Goal: Transaction & Acquisition: Purchase product/service

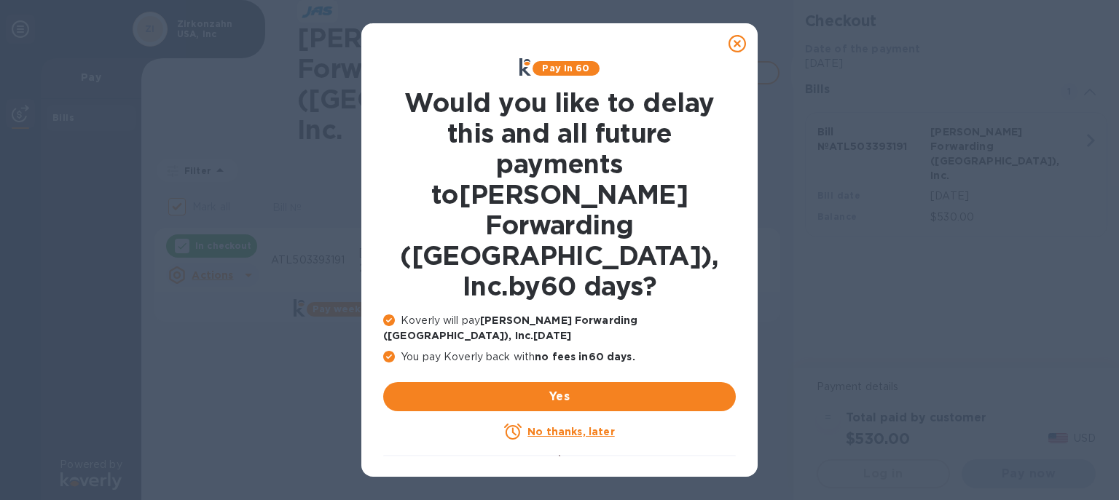
click at [735, 38] on icon at bounding box center [737, 43] width 17 height 17
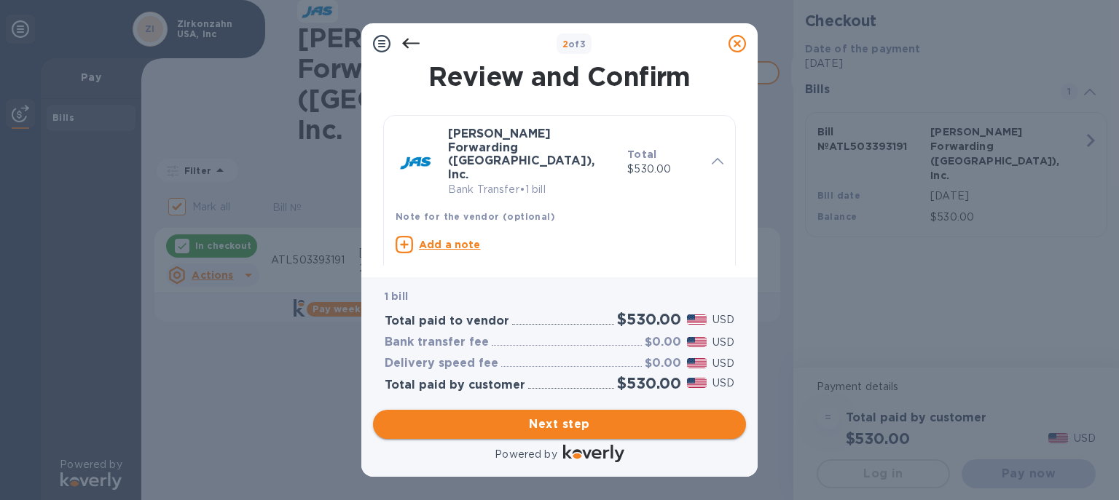
click at [546, 416] on span "Next step" at bounding box center [560, 424] width 350 height 17
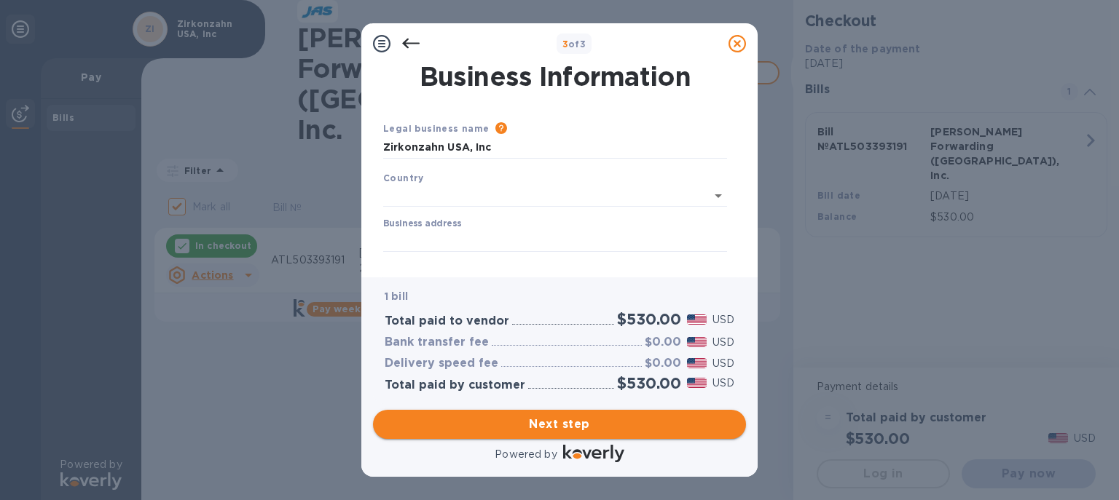
type input "[GEOGRAPHIC_DATA]"
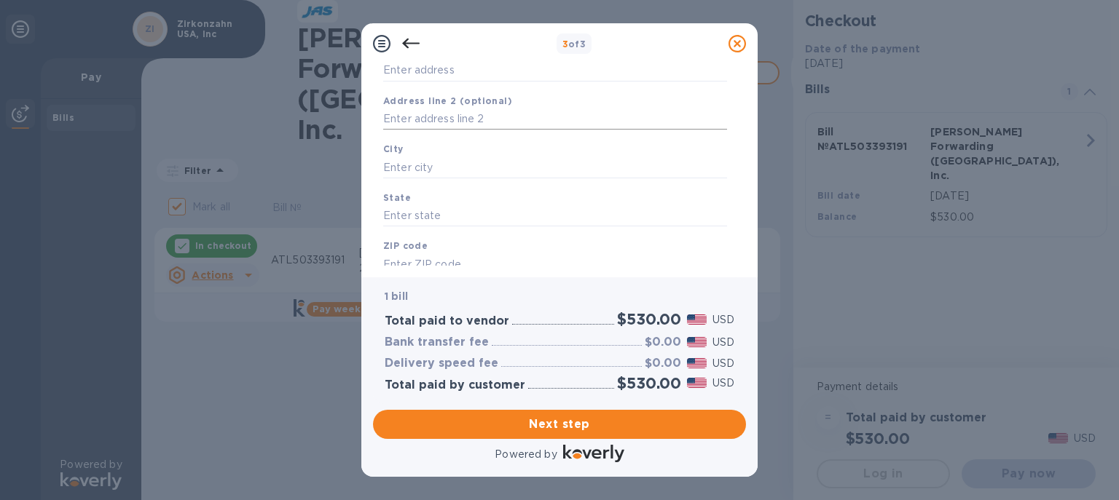
scroll to position [84, 0]
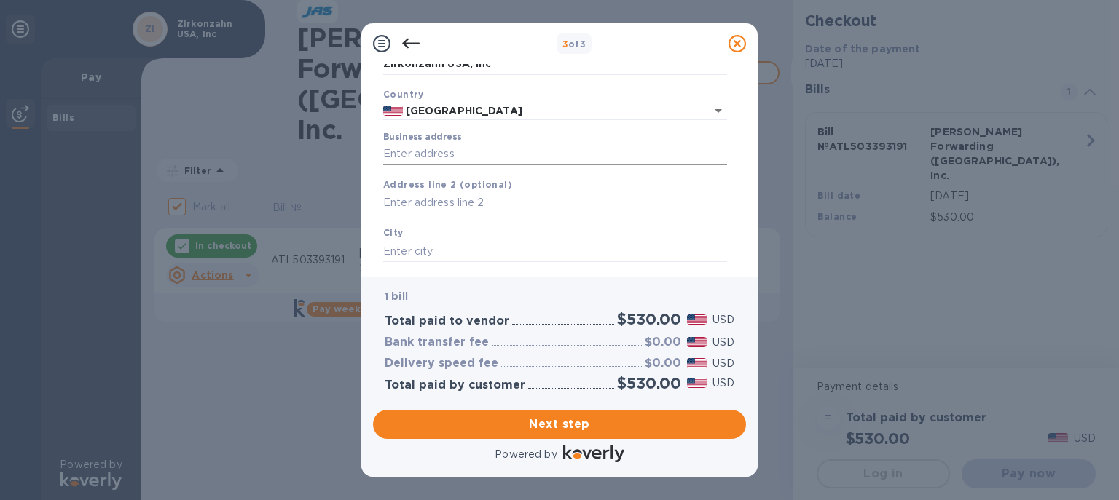
click at [407, 152] on input "Business address" at bounding box center [555, 155] width 344 height 22
click at [424, 153] on input "Business address" at bounding box center [555, 155] width 344 height 22
type input "Zirkonzahn USA Inc"
type input "US"
type input "Norcross"
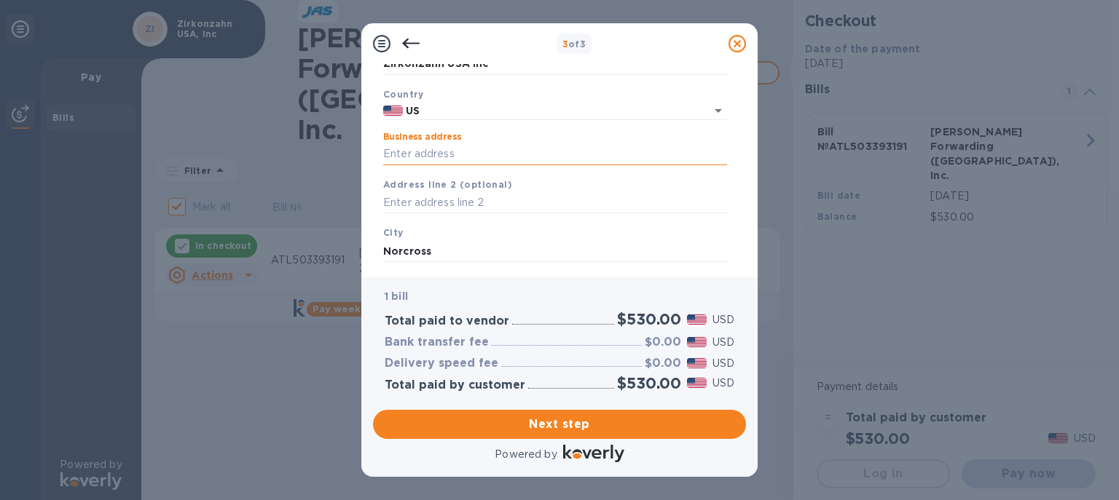
type input "GA"
type input "30092"
type input "[GEOGRAPHIC_DATA]"
type input "US"
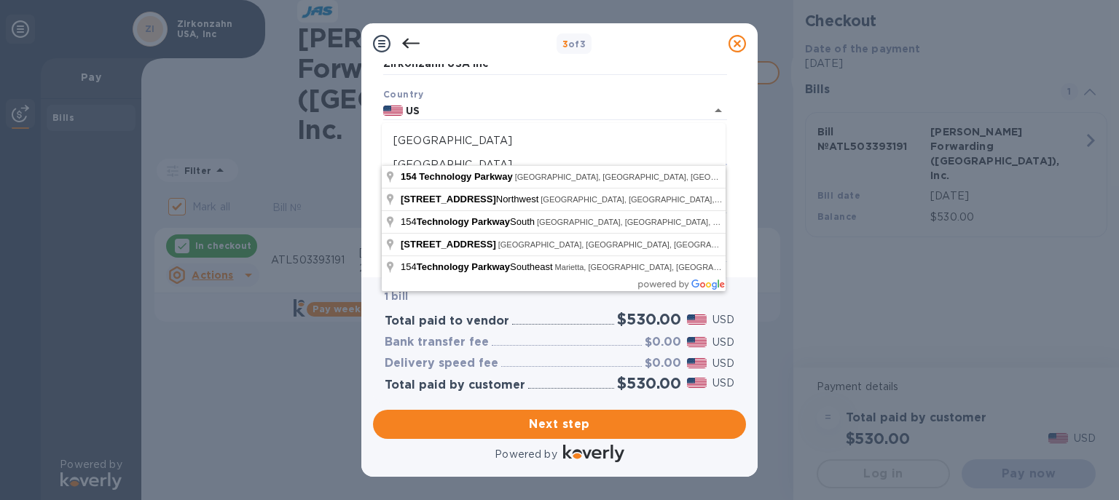
type input "[STREET_ADDRESS]"
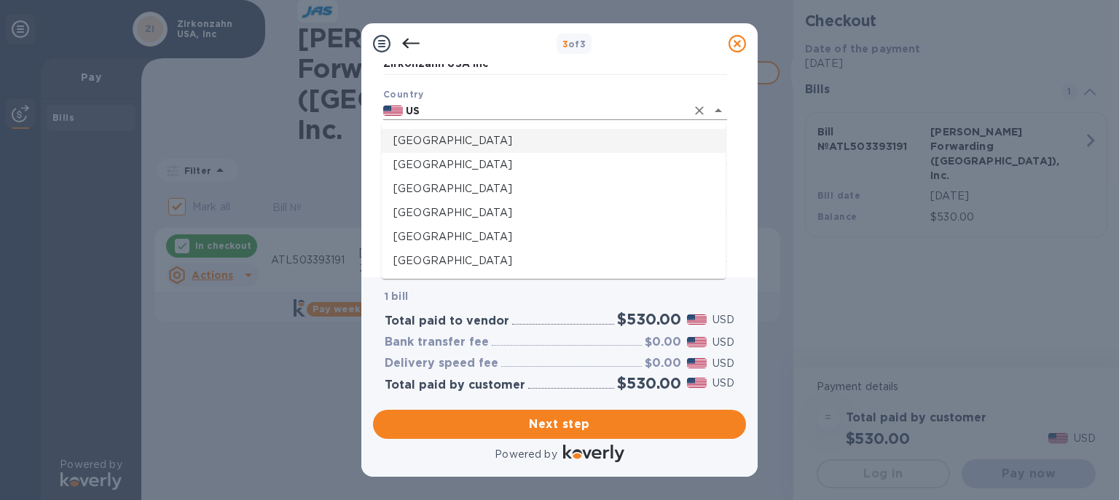
click at [471, 103] on input "US" at bounding box center [544, 111] width 283 height 18
click at [686, 120] on input "US" at bounding box center [544, 111] width 283 height 18
click at [703, 110] on icon "Clear" at bounding box center [699, 110] width 15 height 15
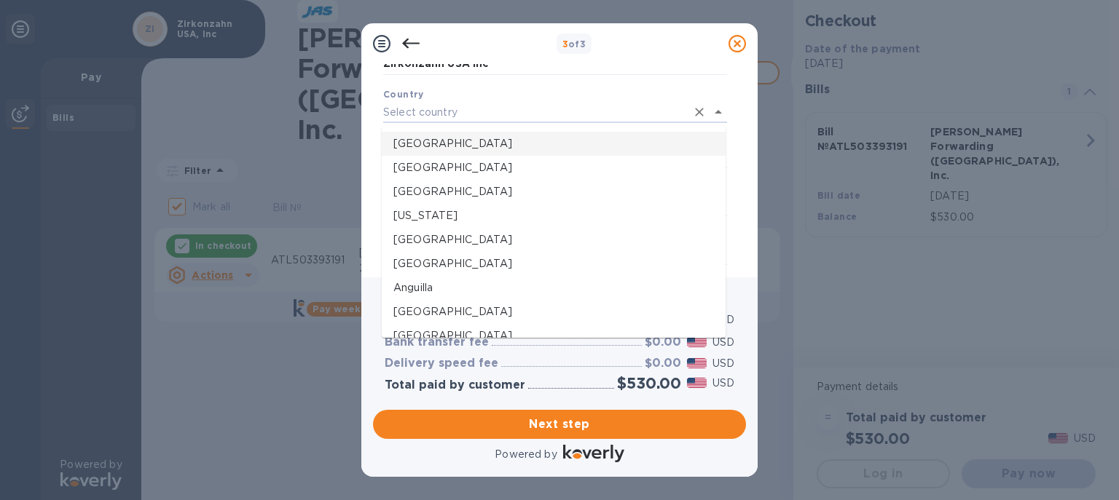
click at [436, 138] on p "[GEOGRAPHIC_DATA]" at bounding box center [553, 143] width 321 height 15
type input "[GEOGRAPHIC_DATA]"
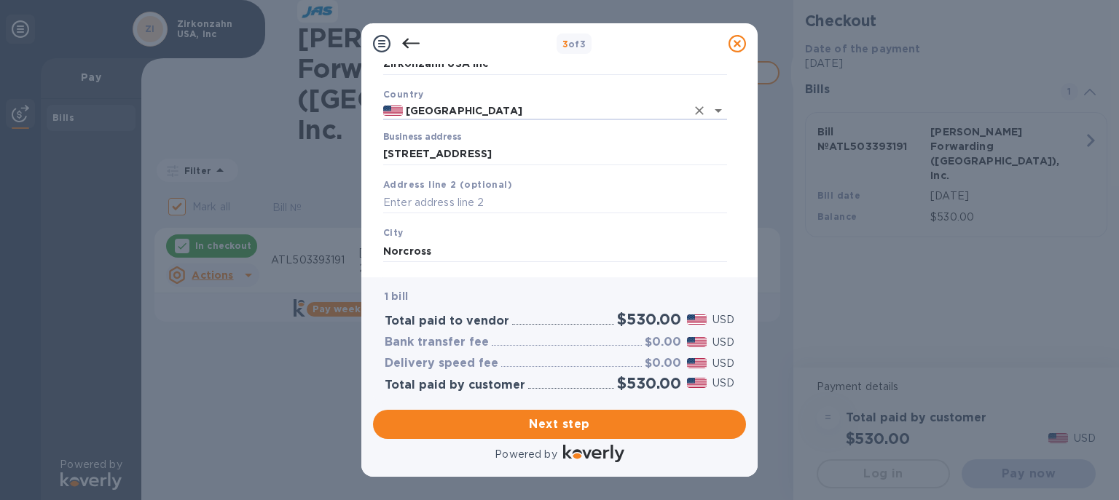
click at [369, 191] on div "Business Information Legal business name Please provide the legal name that app…" at bounding box center [559, 170] width 396 height 213
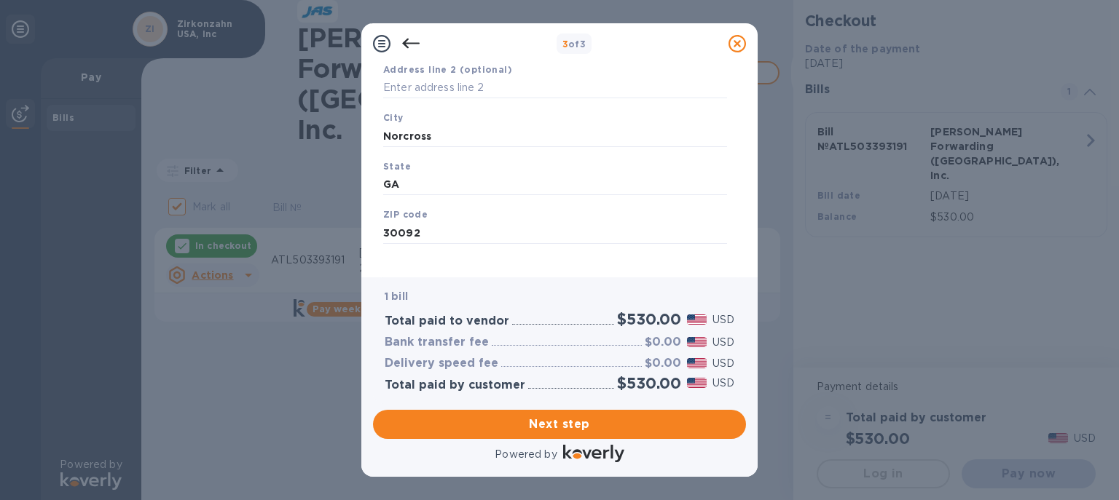
scroll to position [230, 0]
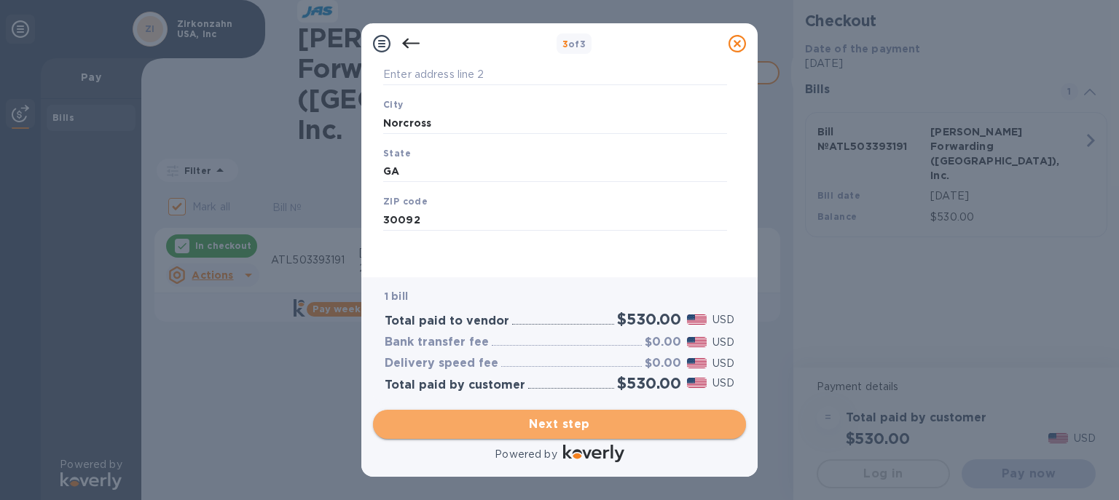
click at [552, 416] on span "Next step" at bounding box center [560, 424] width 350 height 17
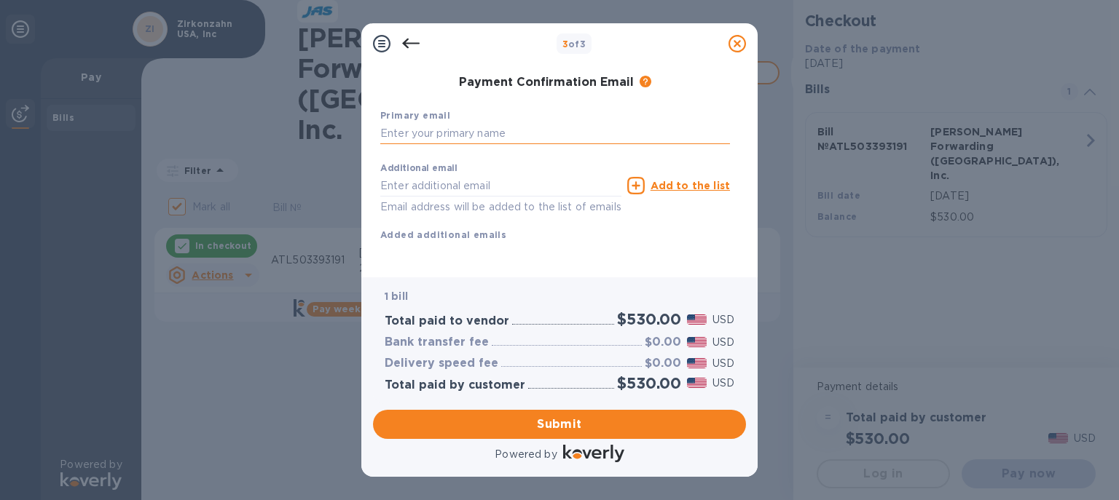
click at [396, 136] on input "text" at bounding box center [555, 134] width 350 height 22
type input "[PERSON_NAME][EMAIL_ADDRESS][PERSON_NAME][DOMAIN_NAME]"
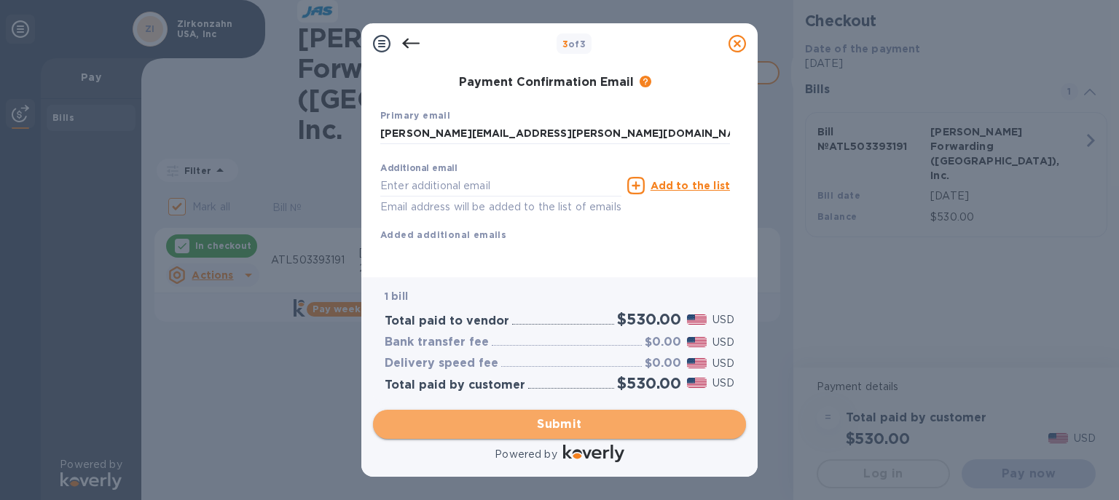
click at [593, 424] on span "Submit" at bounding box center [560, 424] width 350 height 17
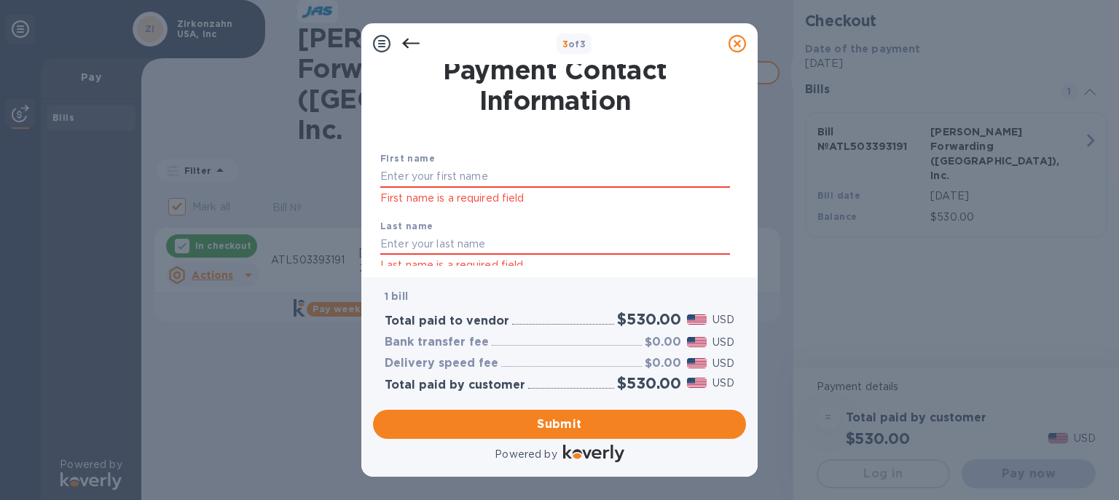
scroll to position [0, 0]
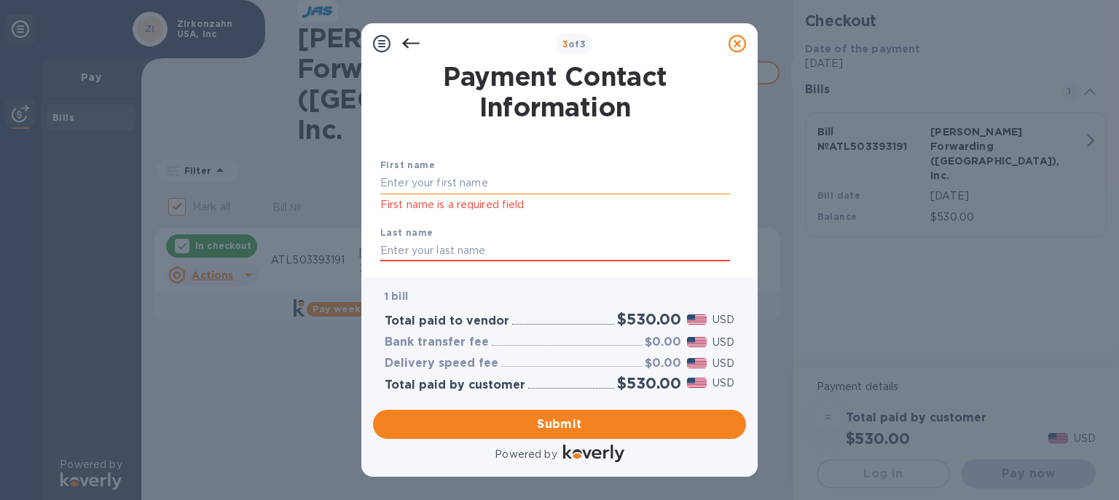
click at [422, 184] on input "text" at bounding box center [555, 184] width 350 height 22
type input "[PERSON_NAME]"
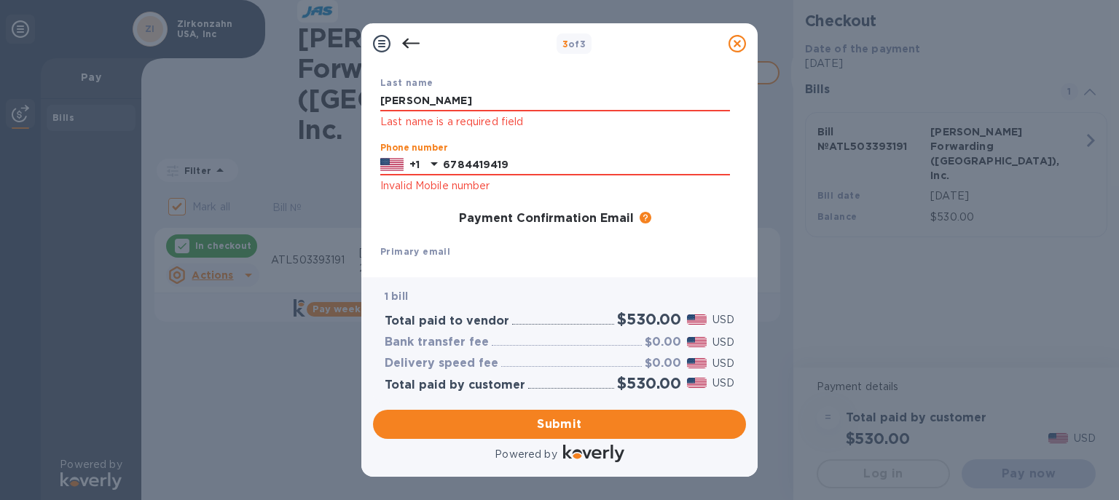
type input "6784419419"
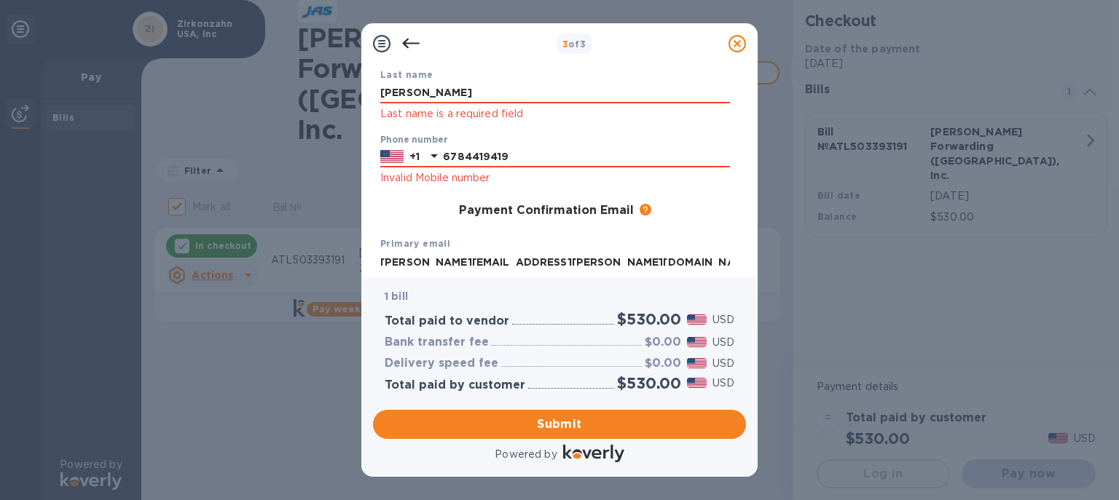
scroll to position [87, 0]
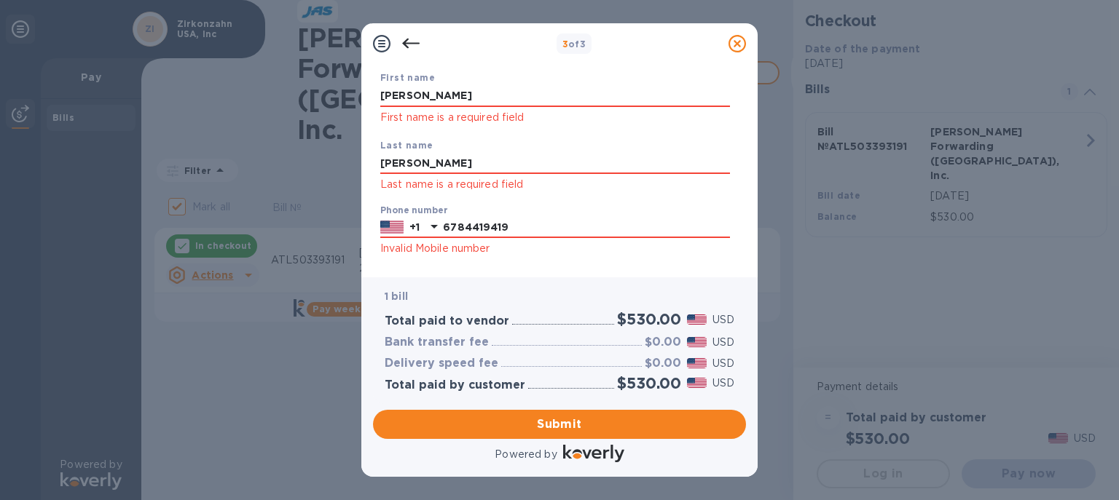
click at [546, 243] on p "Invalid Mobile number" at bounding box center [555, 248] width 350 height 17
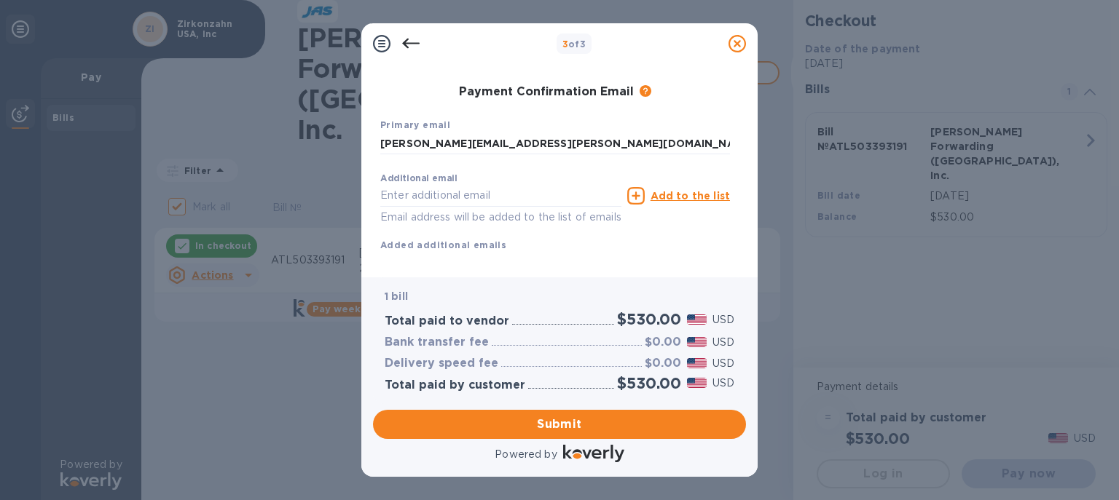
scroll to position [287, 0]
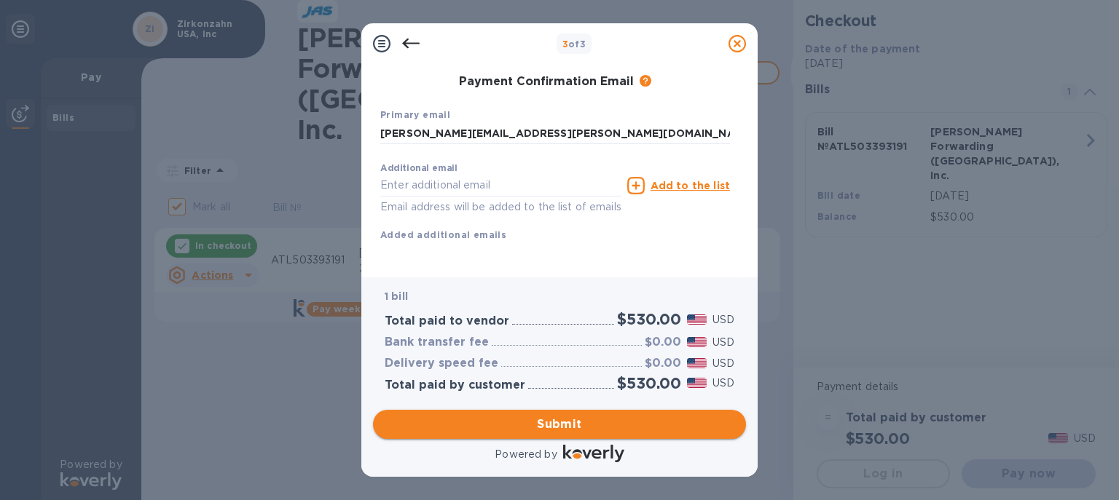
click at [555, 422] on span "Submit" at bounding box center [560, 424] width 350 height 17
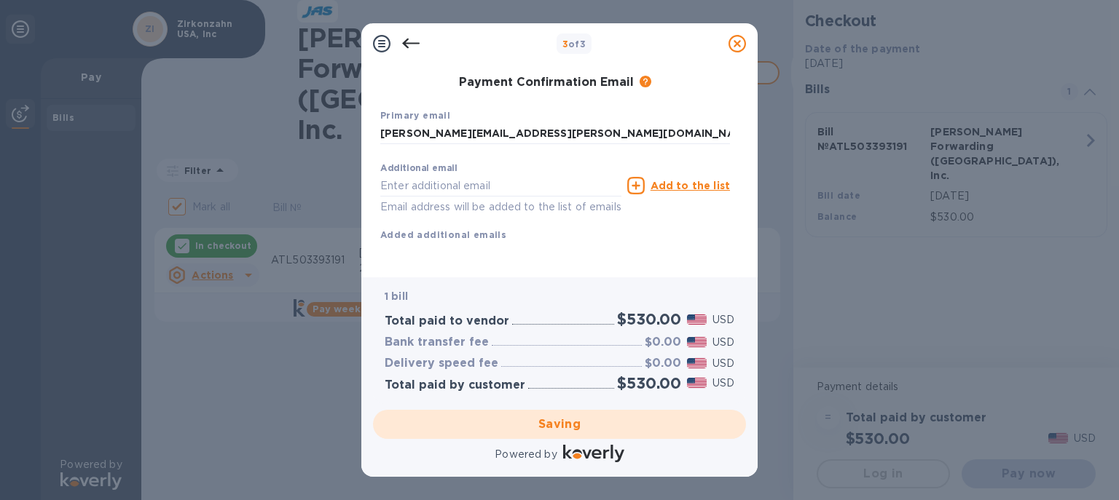
checkbox input "false"
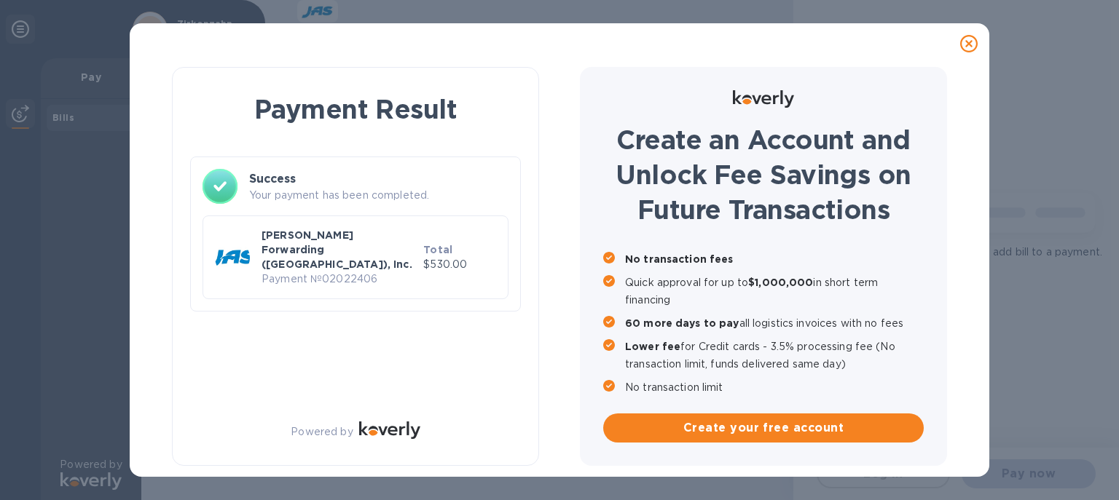
scroll to position [0, 0]
click at [393, 311] on div "Payment Result Success Your payment has been completed. [PERSON_NAME] Forwardin…" at bounding box center [355, 266] width 367 height 399
click at [969, 43] on icon at bounding box center [968, 43] width 17 height 17
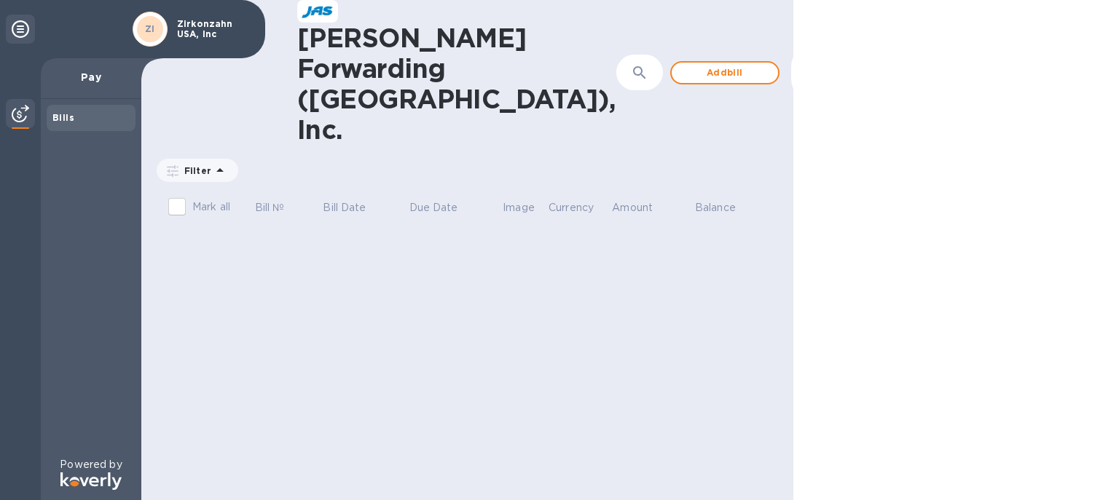
click at [344, 276] on div "[PERSON_NAME] Forwarding ([GEOGRAPHIC_DATA]), Inc. ​ Add [PERSON_NAME] to hide …" at bounding box center [467, 250] width 652 height 500
click at [683, 64] on span "Add bill" at bounding box center [724, 72] width 83 height 17
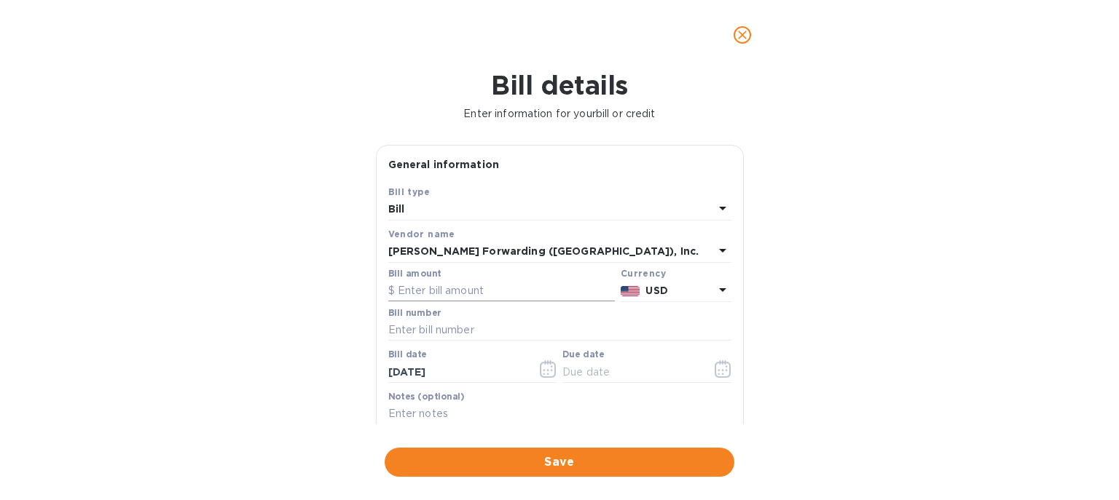
click at [435, 293] on input "text" at bounding box center [501, 291] width 227 height 22
type input "2,220.42"
click at [409, 334] on input "text" at bounding box center [559, 331] width 343 height 22
click at [434, 333] on input "ATL503387182" at bounding box center [559, 331] width 343 height 22
click at [449, 329] on input "ATL503387182" at bounding box center [559, 331] width 343 height 22
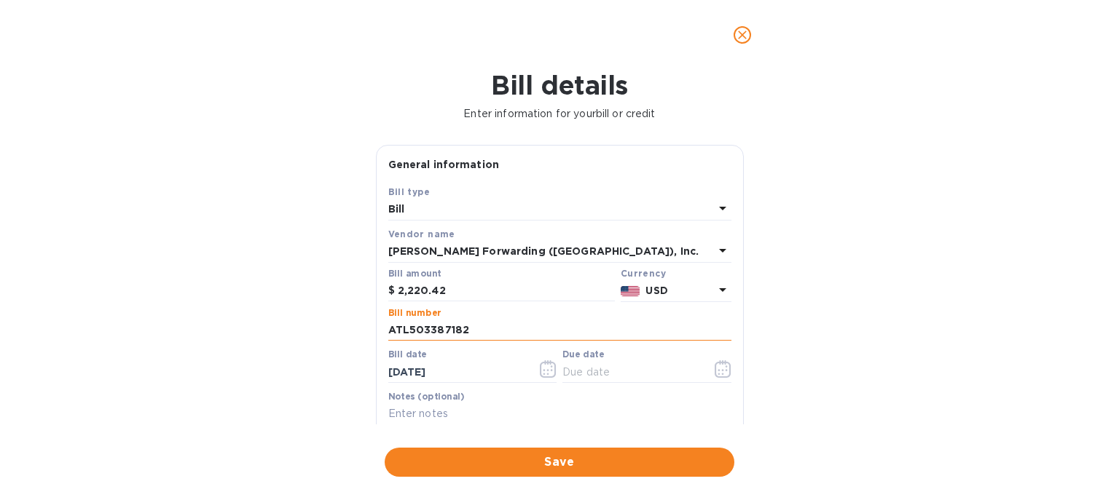
click at [472, 331] on input "ATL503387182" at bounding box center [559, 331] width 343 height 22
type input "ATL503387182"
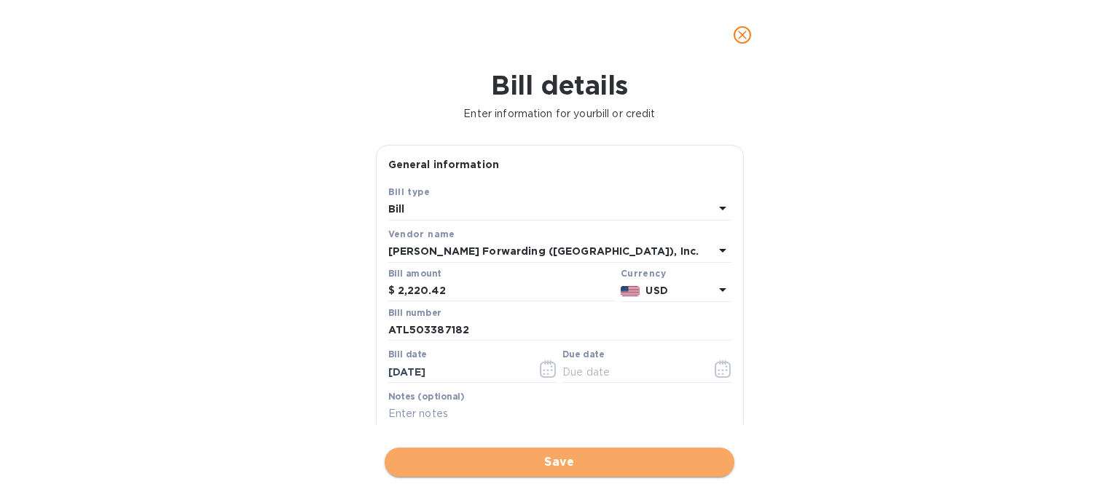
click at [550, 466] on span "Save" at bounding box center [559, 462] width 326 height 17
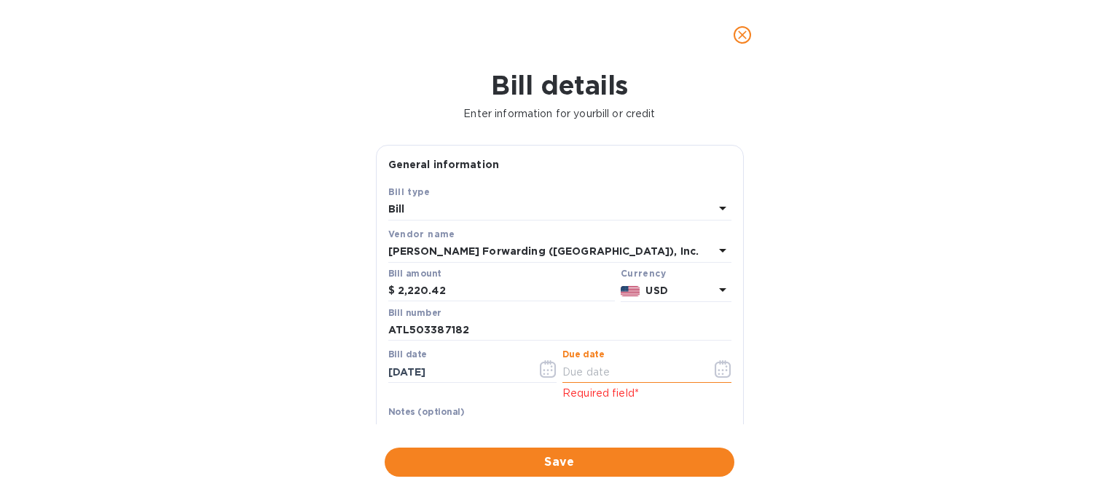
click at [578, 375] on input "text" at bounding box center [631, 372] width 138 height 22
click at [715, 364] on icon "button" at bounding box center [723, 369] width 17 height 17
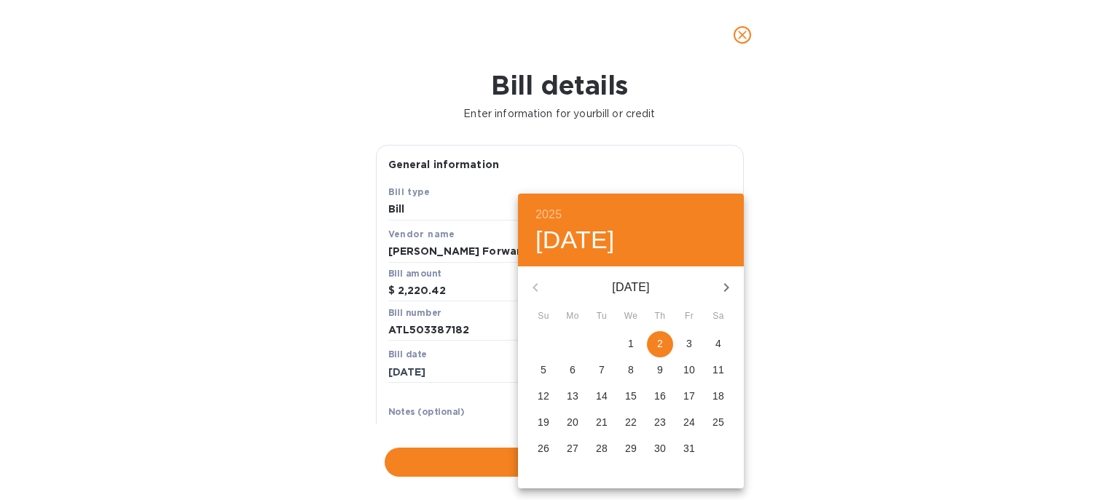
click at [668, 342] on span "2" at bounding box center [660, 344] width 26 height 15
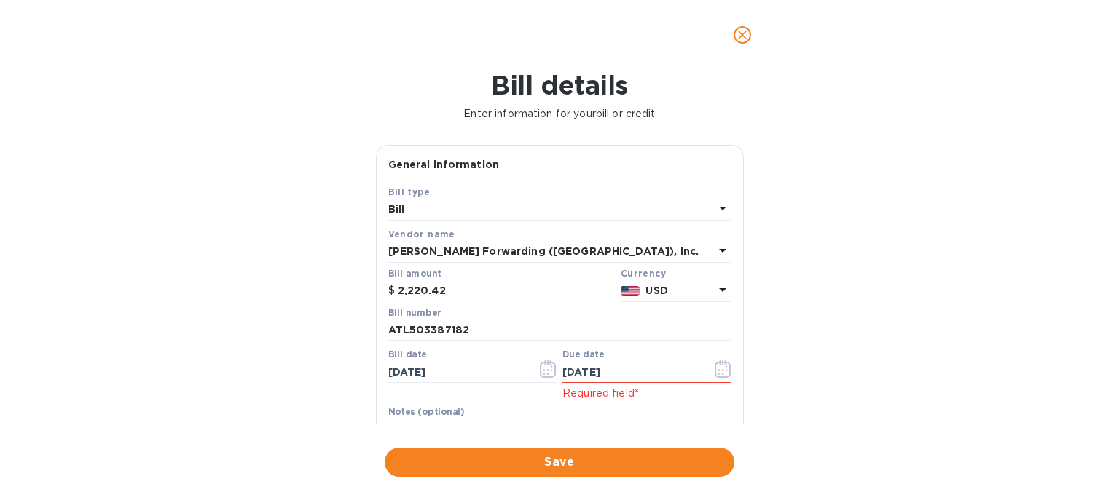
type input "[DATE]"
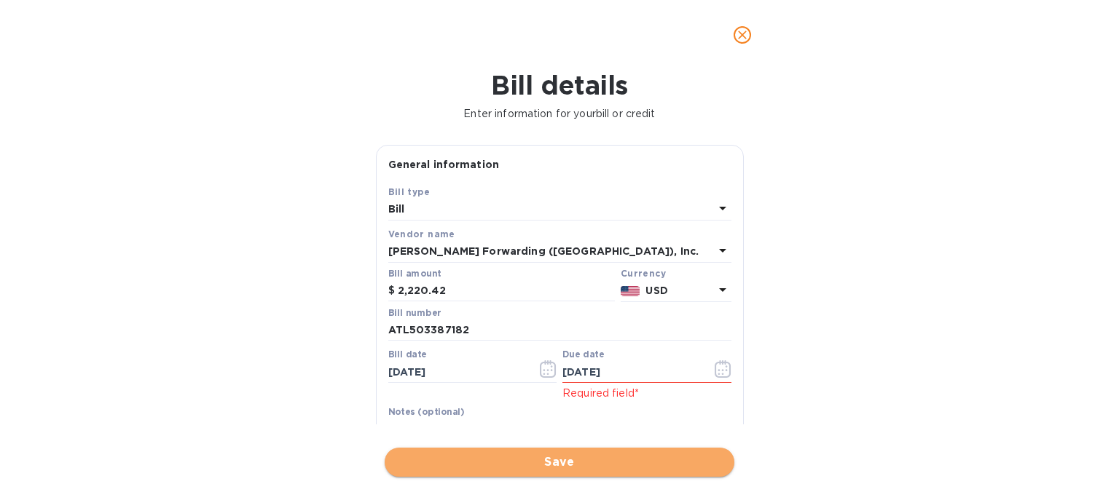
click at [522, 464] on span "Save" at bounding box center [559, 462] width 326 height 17
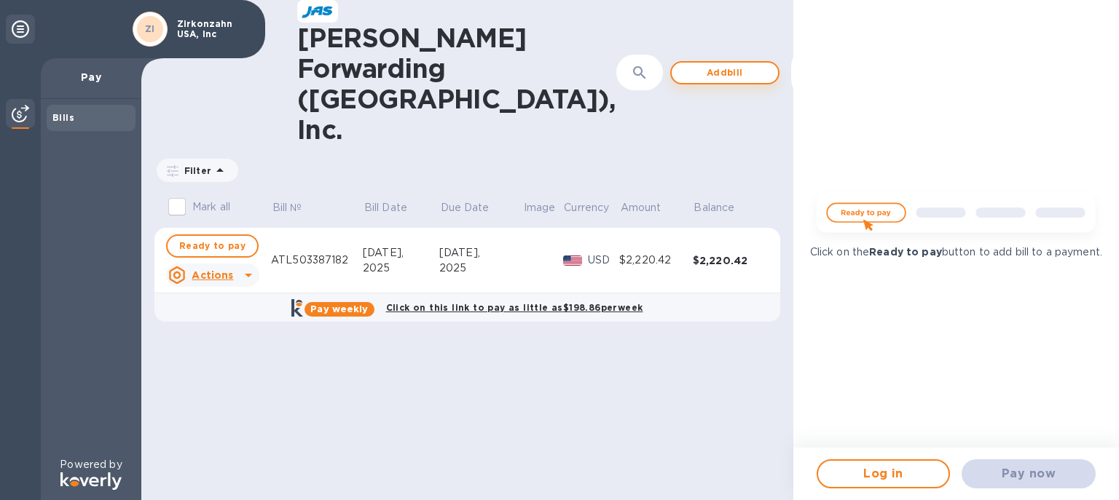
click at [683, 64] on span "Add bill" at bounding box center [724, 72] width 83 height 17
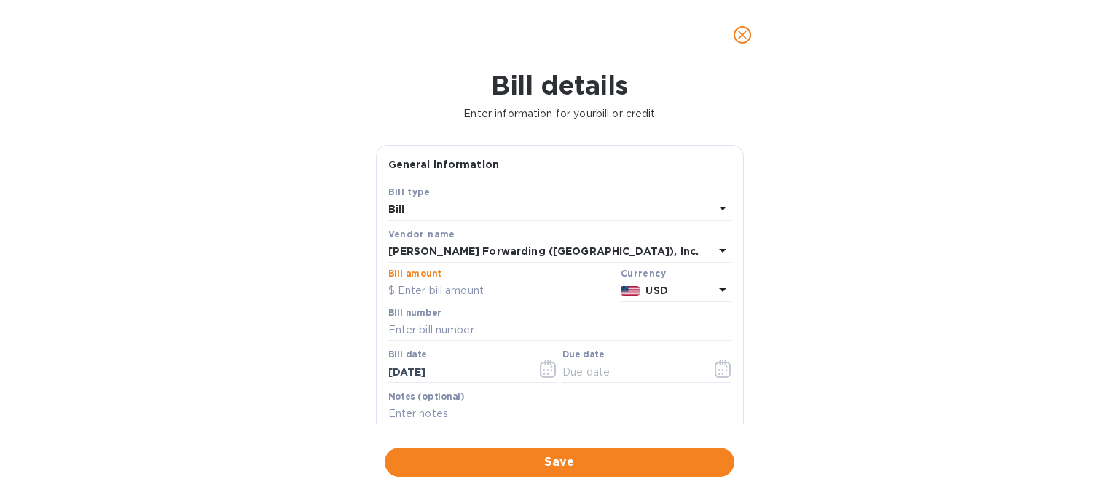
click at [424, 294] on input "text" at bounding box center [501, 291] width 227 height 22
type input "6,392.15"
click at [296, 337] on div "Bill details Enter information for your bill or credit General information Save…" at bounding box center [559, 285] width 1119 height 431
click at [450, 327] on input "text" at bounding box center [559, 331] width 343 height 22
type input "ATL503381975"
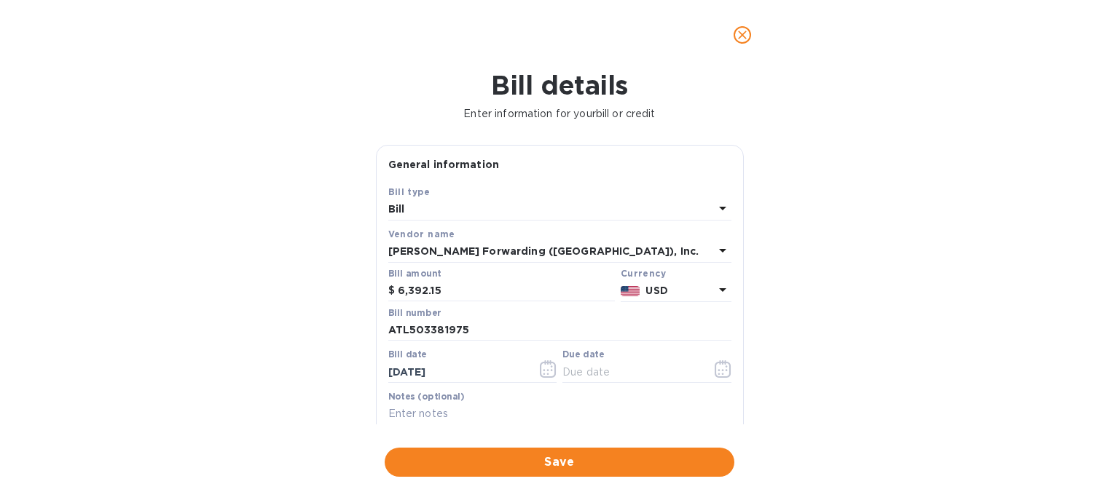
click at [986, 420] on div "Bill details Enter information for your bill or credit General information Save…" at bounding box center [559, 285] width 1119 height 431
click at [296, 369] on div "Bill details Enter information for your bill or credit General information Save…" at bounding box center [559, 285] width 1119 height 431
click at [436, 332] on input "ATL503381975" at bounding box center [559, 331] width 343 height 22
click at [476, 331] on input "ATL503381975" at bounding box center [559, 331] width 343 height 22
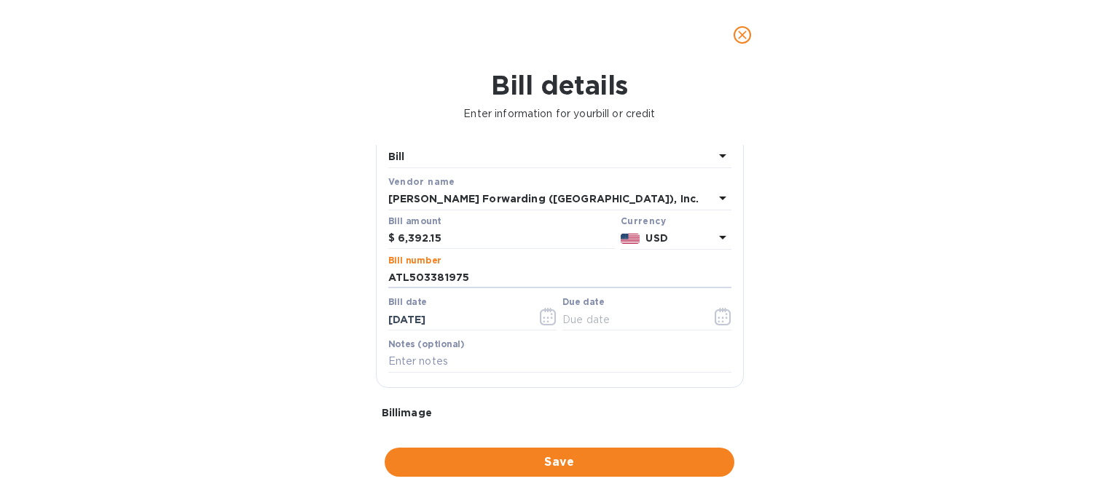
scroll to position [84, 0]
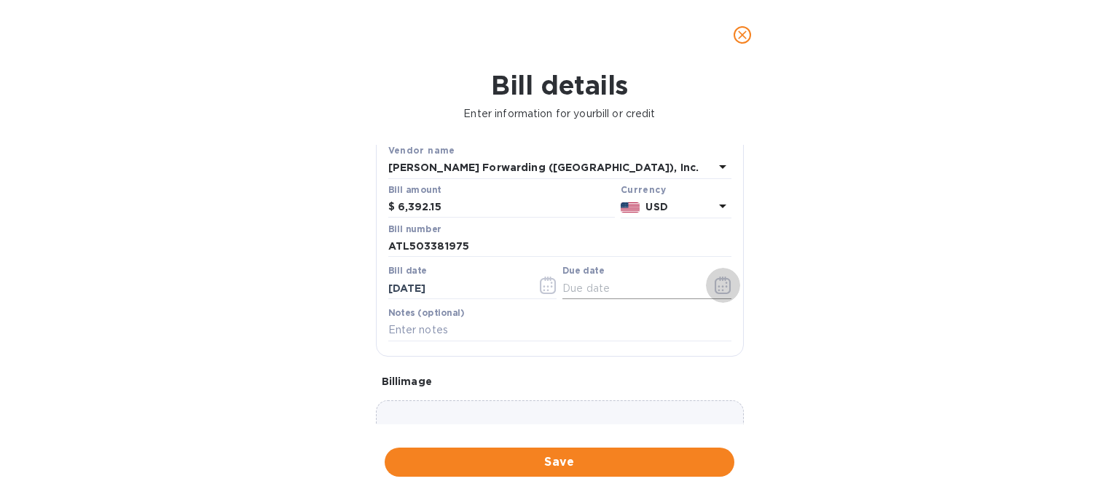
click at [716, 286] on icon "button" at bounding box center [723, 285] width 17 height 17
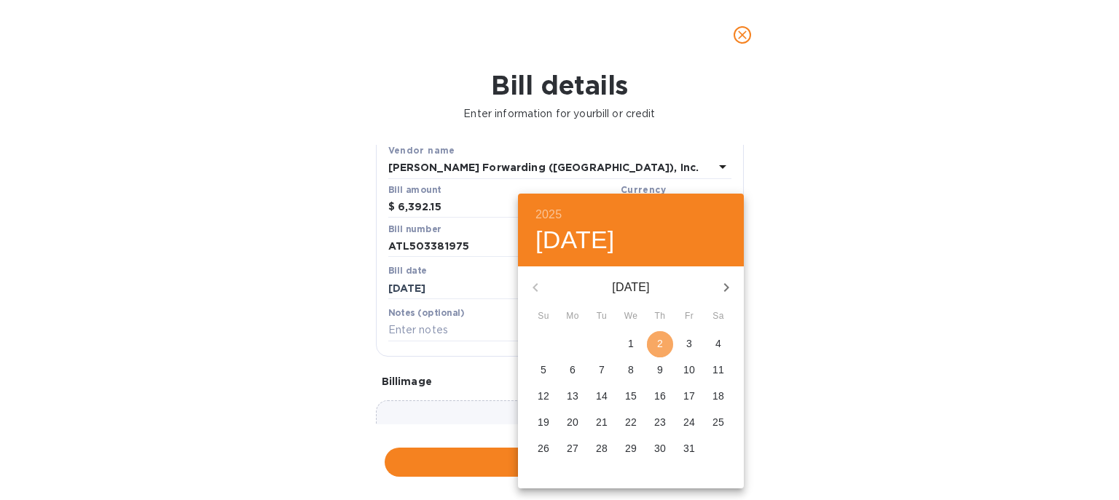
click at [655, 351] on span "2" at bounding box center [660, 344] width 26 height 15
type input "[DATE]"
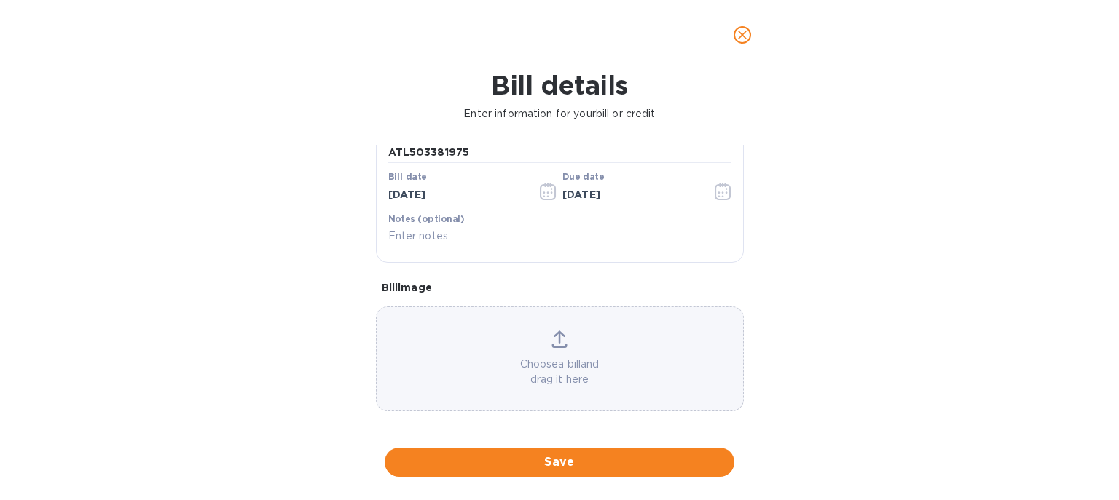
scroll to position [181, 0]
click at [552, 462] on span "Save" at bounding box center [559, 462] width 326 height 17
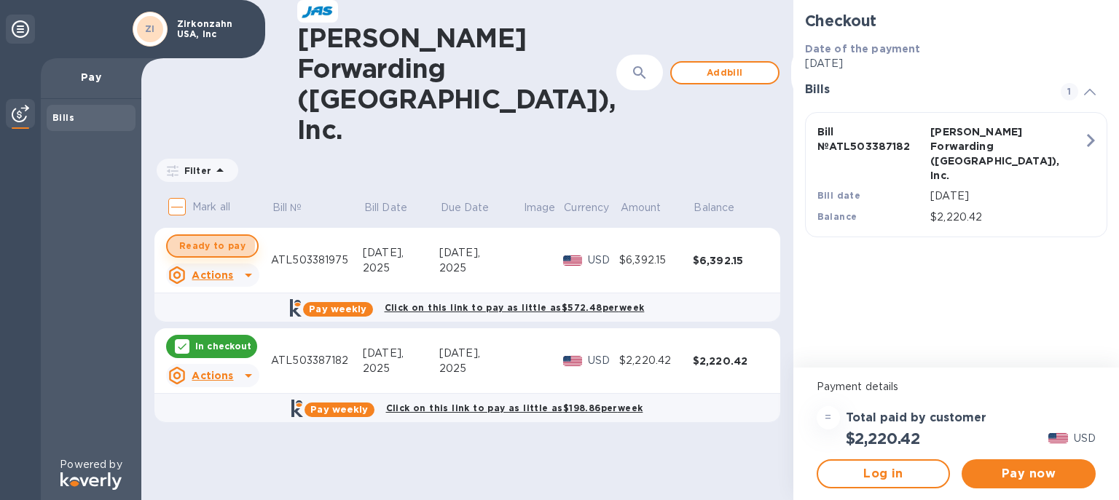
click at [200, 237] on span "Ready to pay" at bounding box center [212, 245] width 66 height 17
checkbox input "true"
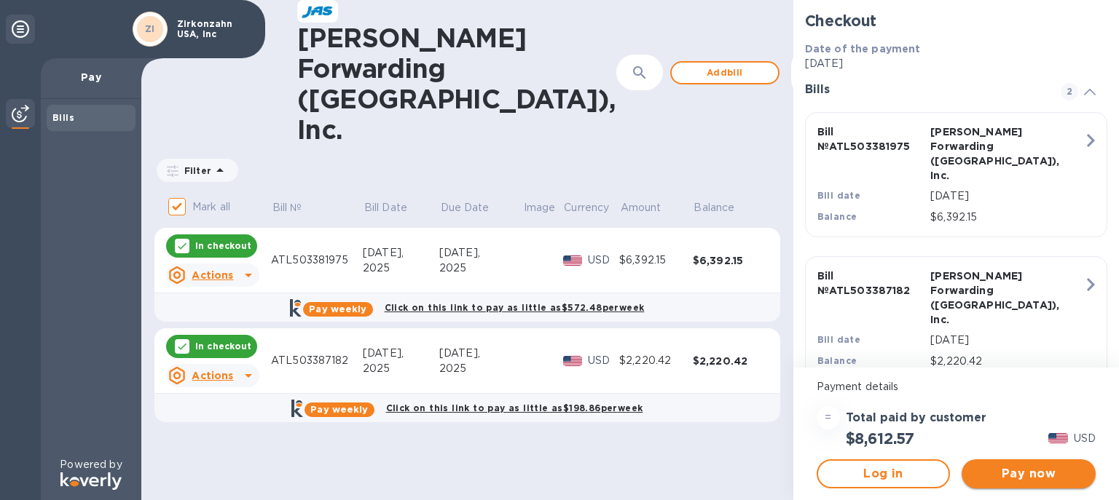
click at [1026, 474] on span "Pay now" at bounding box center [1028, 474] width 111 height 17
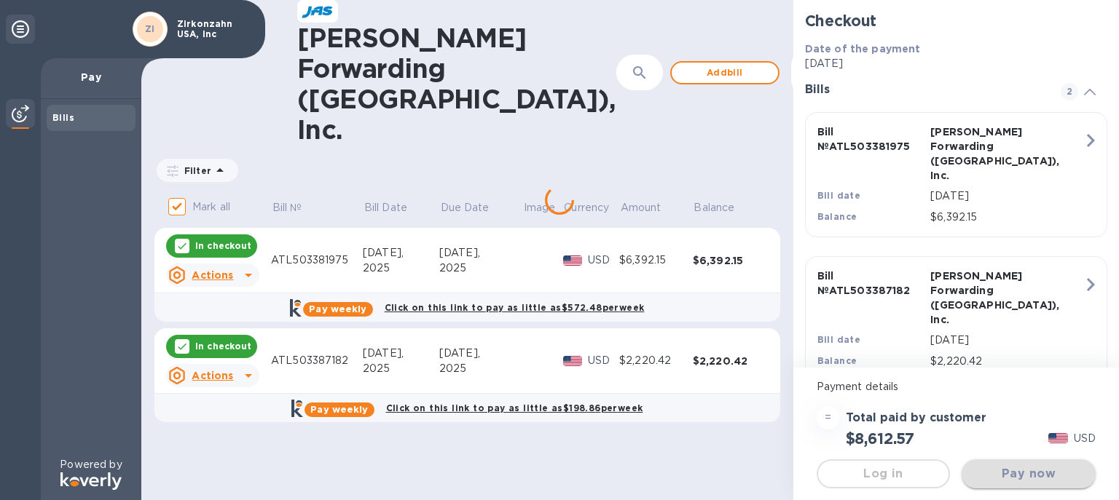
scroll to position [0, 0]
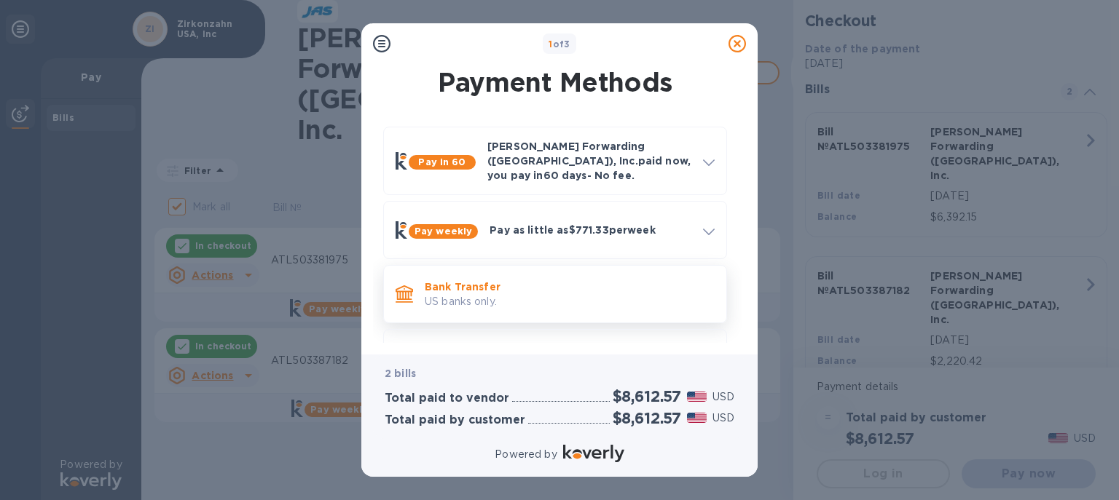
click at [495, 294] on p "US banks only." at bounding box center [570, 301] width 290 height 15
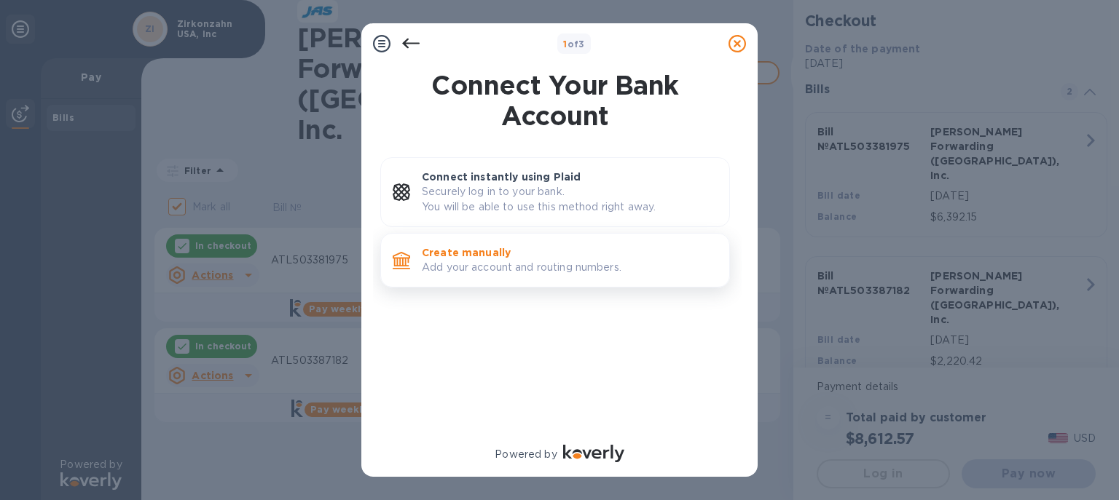
click at [518, 271] on p "Add your account and routing numbers." at bounding box center [570, 267] width 296 height 15
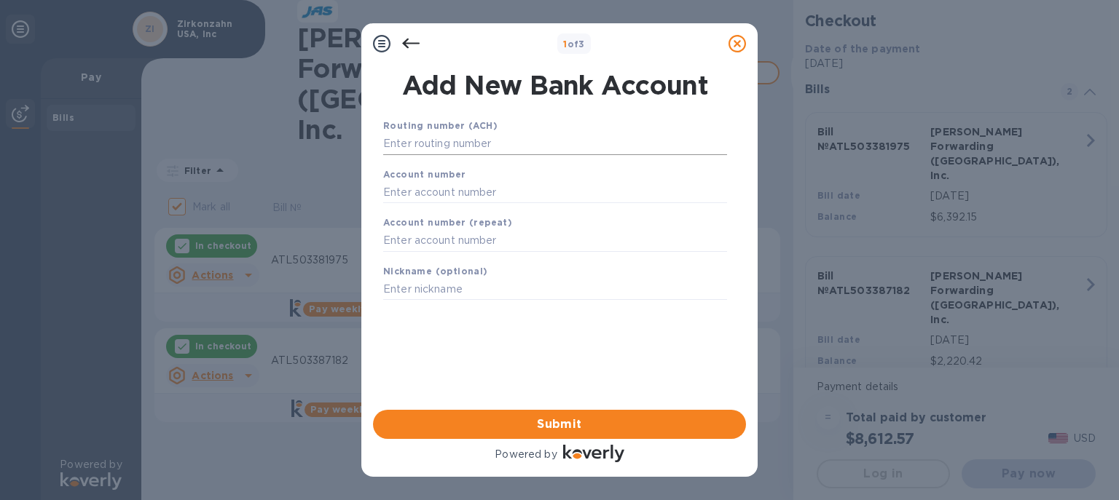
click at [398, 155] on input "text" at bounding box center [555, 144] width 344 height 22
click at [388, 146] on input "text" at bounding box center [555, 144] width 344 height 22
paste input "061000052"
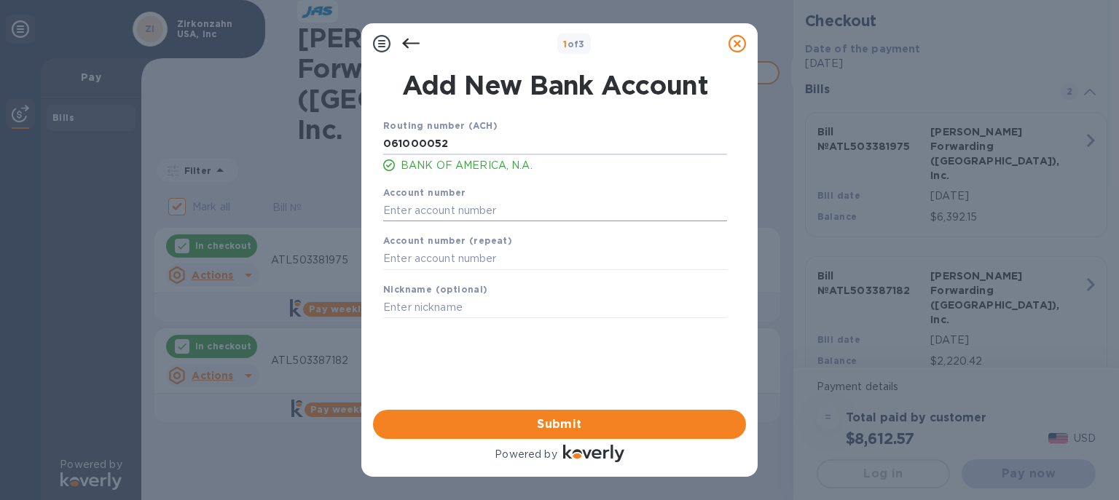
type input "061000052"
click at [412, 213] on input "text" at bounding box center [555, 211] width 344 height 22
click at [404, 208] on input "text" at bounding box center [555, 211] width 344 height 22
paste input "3340 1721 0436"
click at [415, 211] on input "3340 1721 0436" at bounding box center [555, 211] width 344 height 22
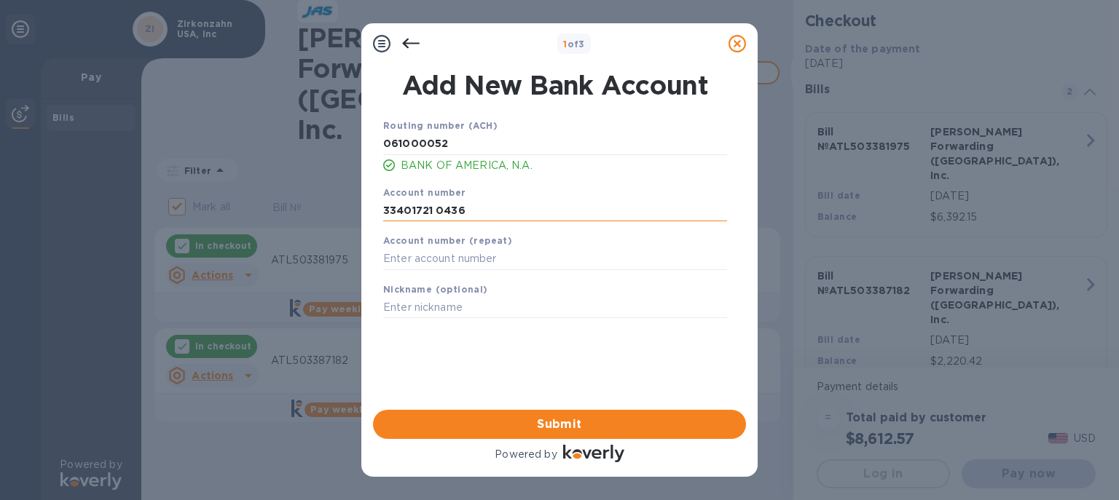
click at [437, 211] on input "33401721 0436" at bounding box center [555, 211] width 344 height 22
type input "334017210436"
click at [404, 262] on input "text" at bounding box center [555, 259] width 344 height 22
paste input "3340 1721 0436"
click at [413, 258] on input "3340 1721 0436" at bounding box center [555, 259] width 344 height 22
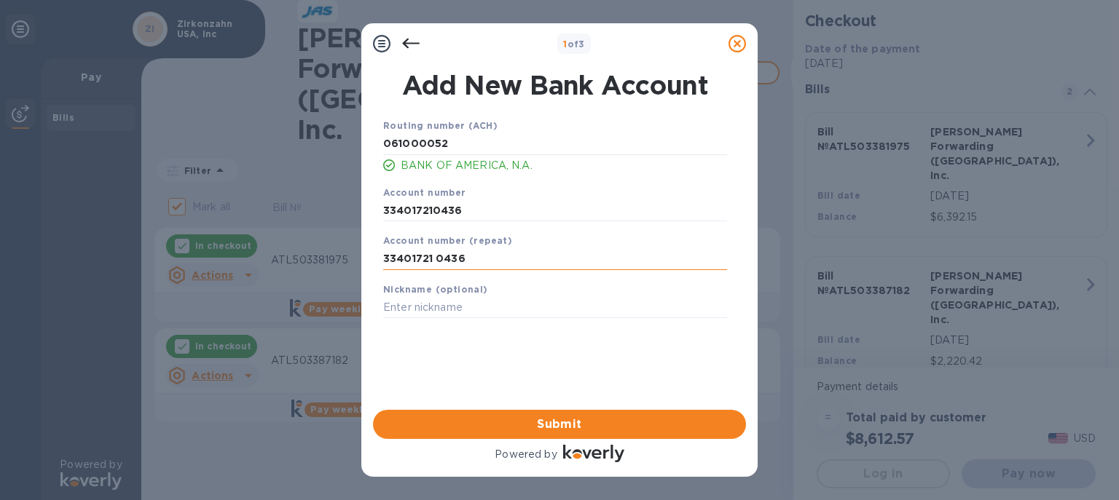
click at [436, 259] on input "33401721 0436" at bounding box center [555, 259] width 344 height 22
type input "334017210436"
click at [472, 299] on input "text" at bounding box center [555, 308] width 344 height 22
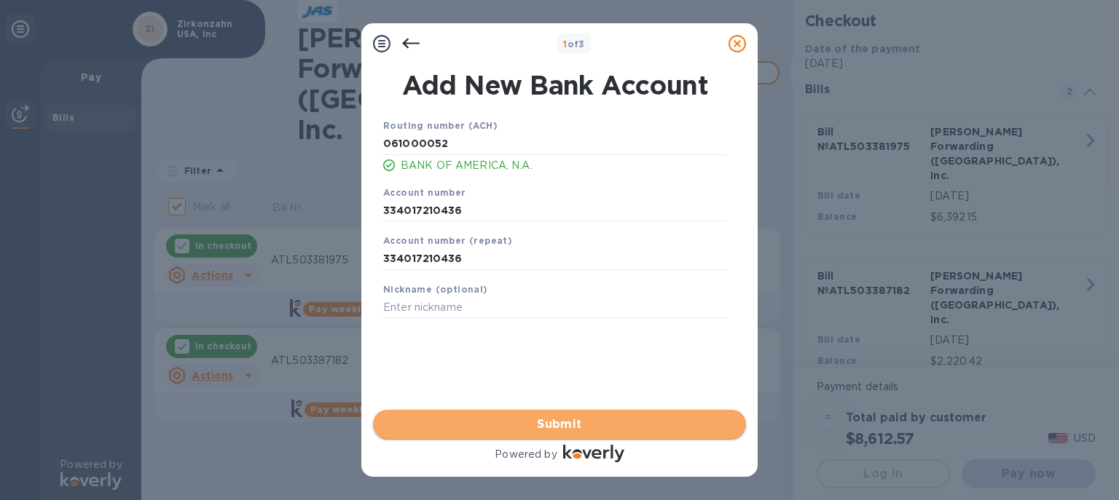
click at [543, 426] on span "Submit" at bounding box center [560, 424] width 350 height 17
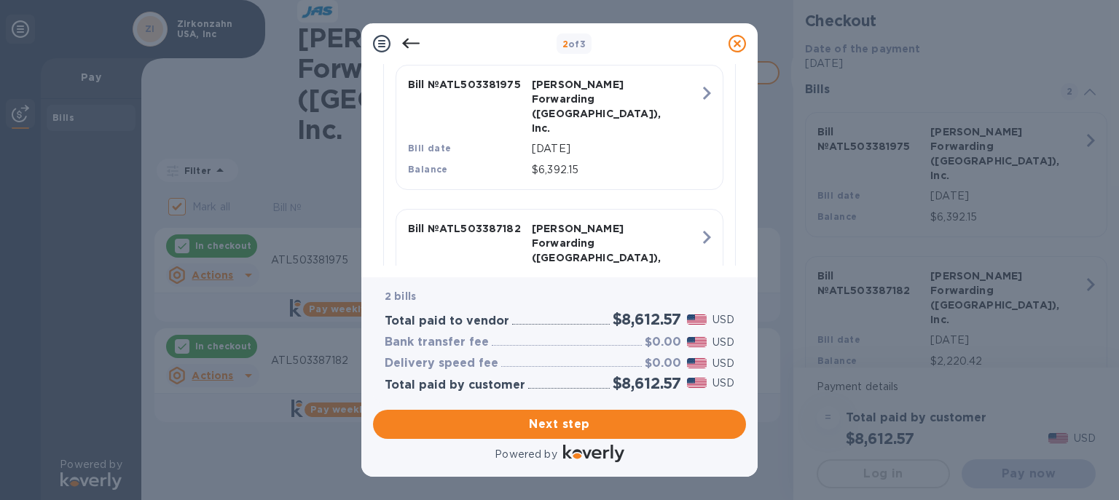
scroll to position [443, 0]
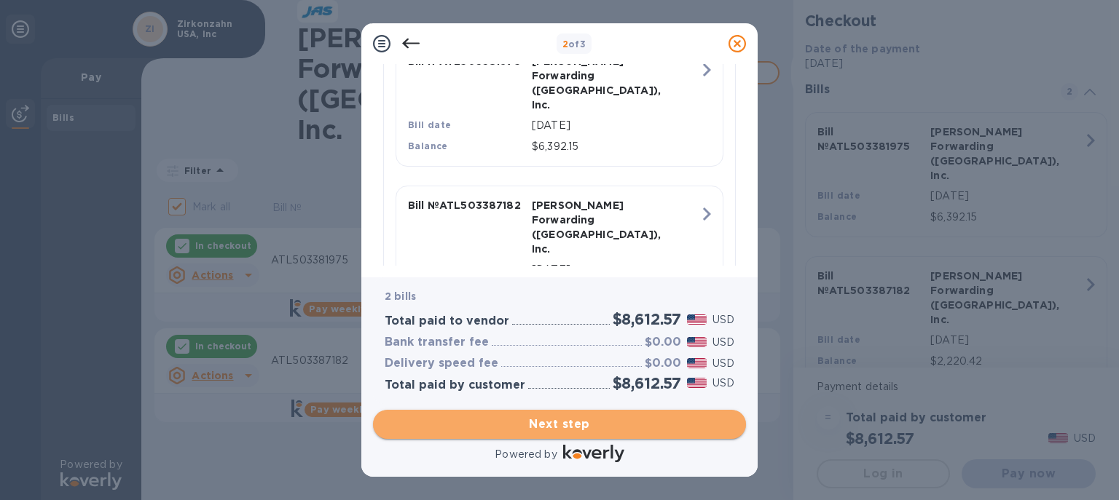
click at [557, 416] on span "Next step" at bounding box center [560, 424] width 350 height 17
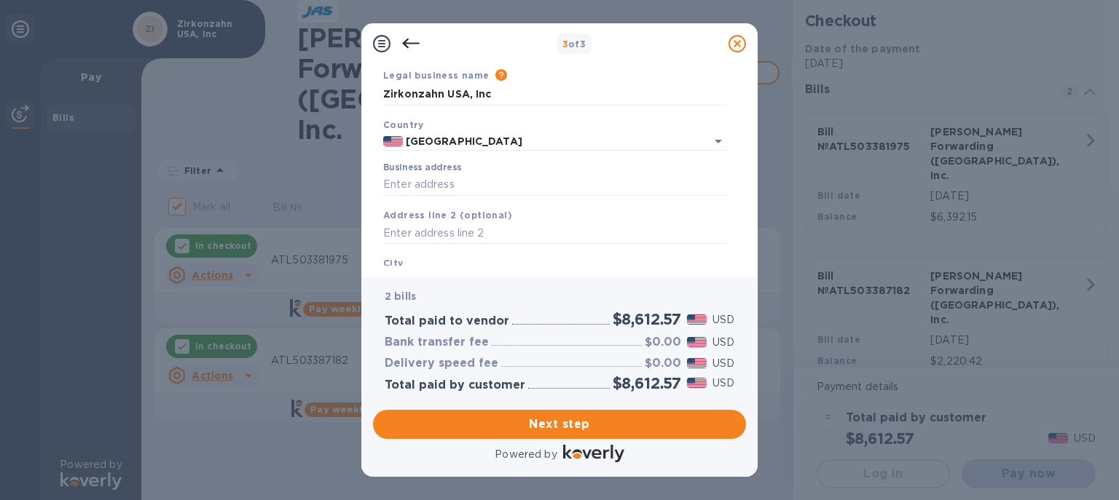
scroll to position [84, 0]
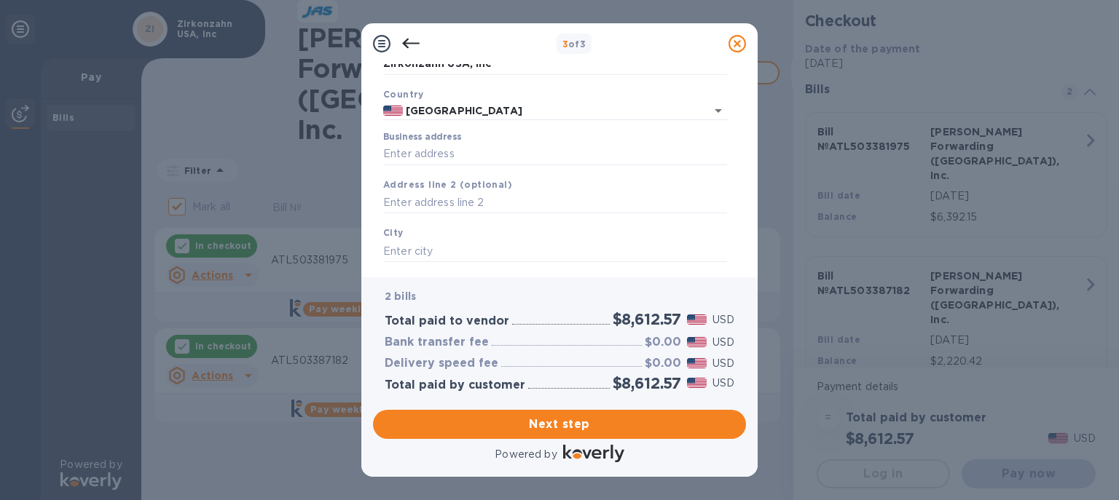
click at [417, 167] on div "Business address" at bounding box center [555, 148] width 356 height 45
click at [420, 158] on input "Business address" at bounding box center [555, 155] width 344 height 22
type input "Zirkonzahn USA Inc"
type input "US"
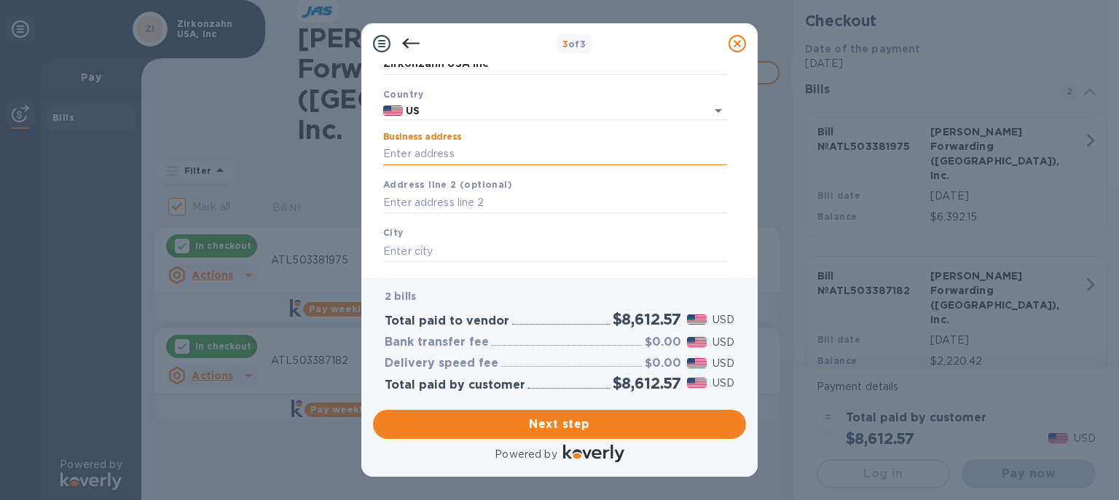
type input "Norcross"
type input "GA"
type input "30092"
type input "[GEOGRAPHIC_DATA]"
type input "US"
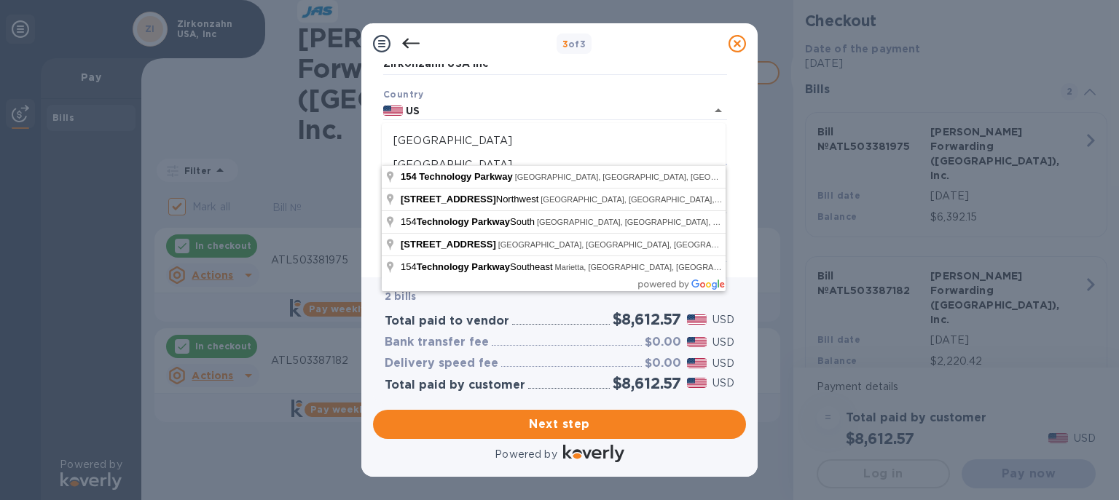
type input "[STREET_ADDRESS]"
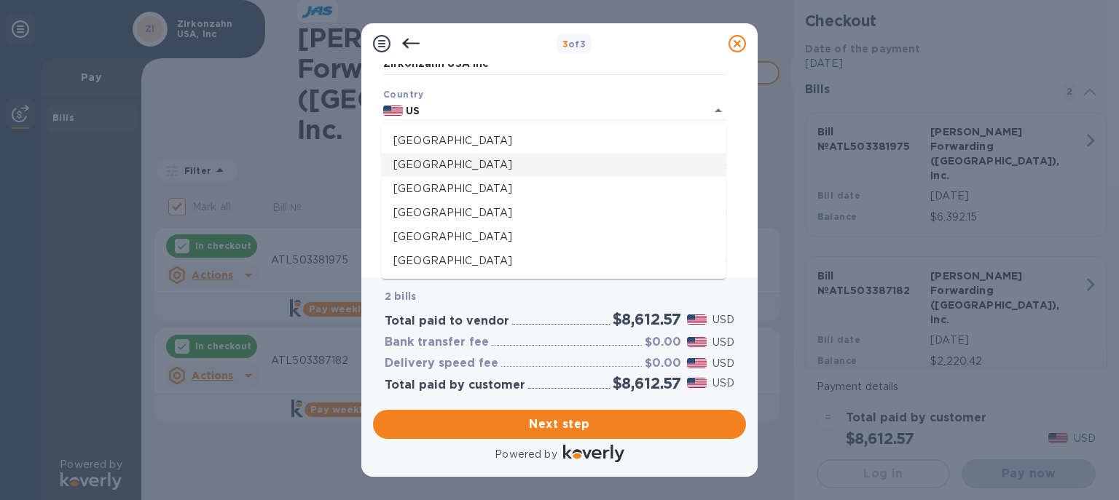
click at [734, 88] on div "Business Information Legal business name Please provide the legal name that app…" at bounding box center [559, 174] width 358 height 388
click at [455, 115] on input "US" at bounding box center [544, 111] width 283 height 18
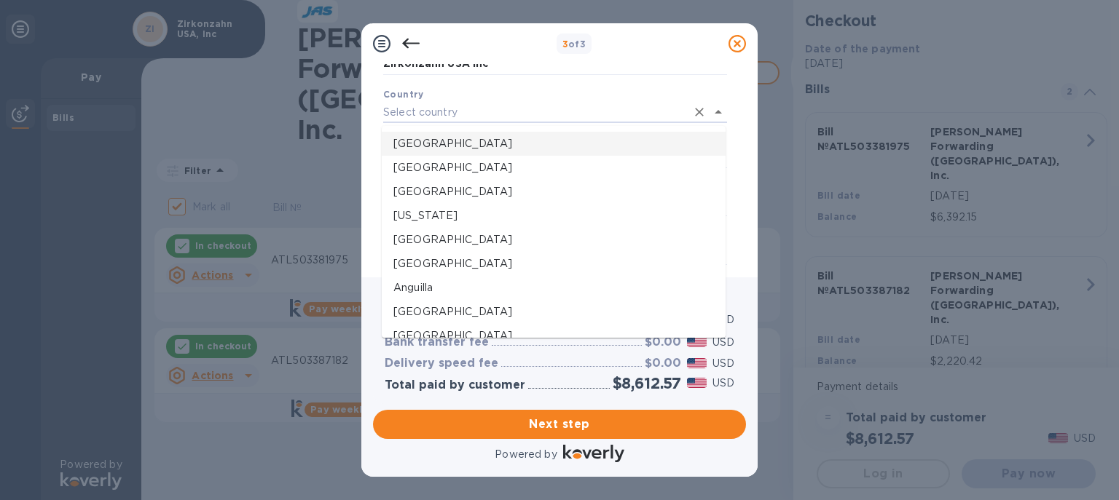
click at [450, 139] on p "[GEOGRAPHIC_DATA]" at bounding box center [553, 143] width 321 height 15
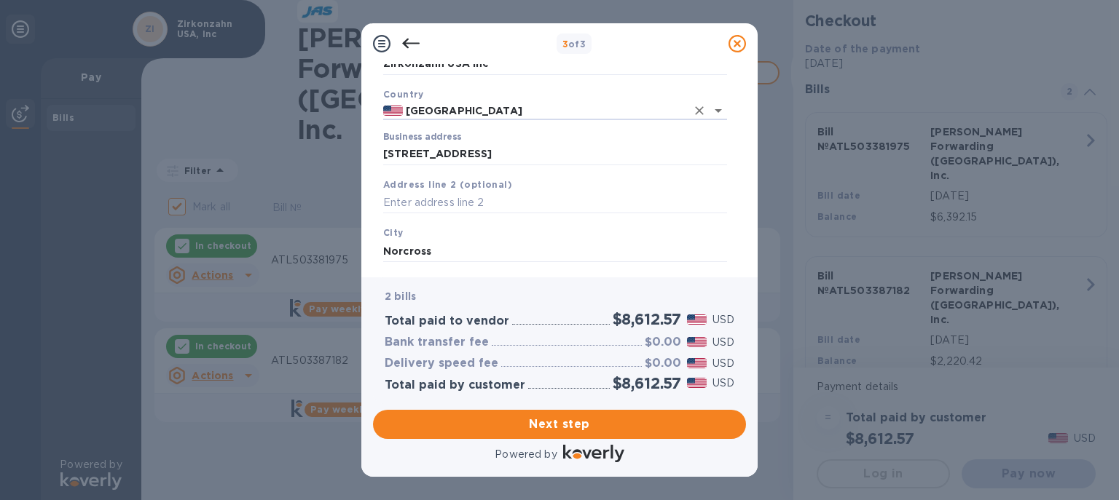
type input "[GEOGRAPHIC_DATA]"
click at [747, 80] on div "Business Information Legal business name Please provide the legal name that app…" at bounding box center [559, 170] width 396 height 213
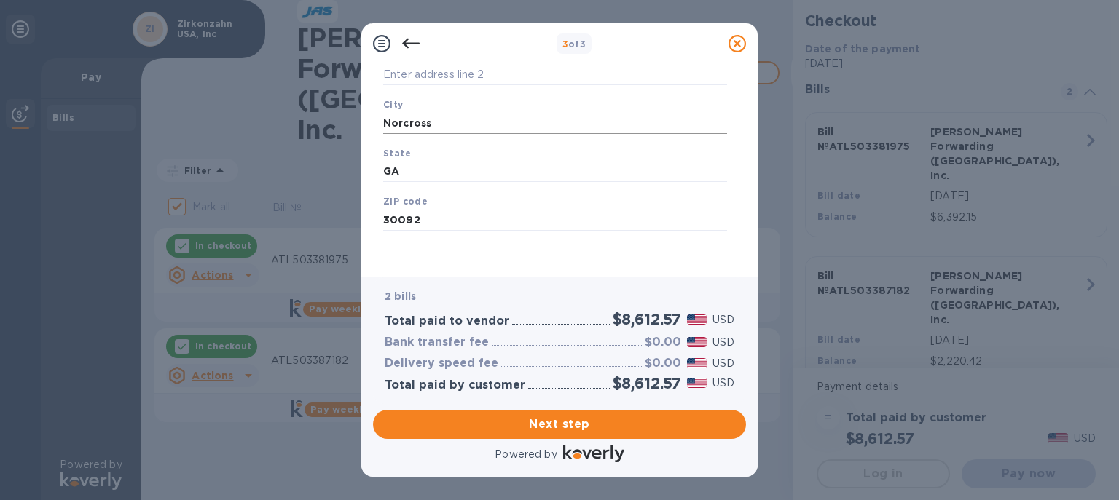
scroll to position [230, 0]
click at [591, 416] on span "Next step" at bounding box center [560, 424] width 350 height 17
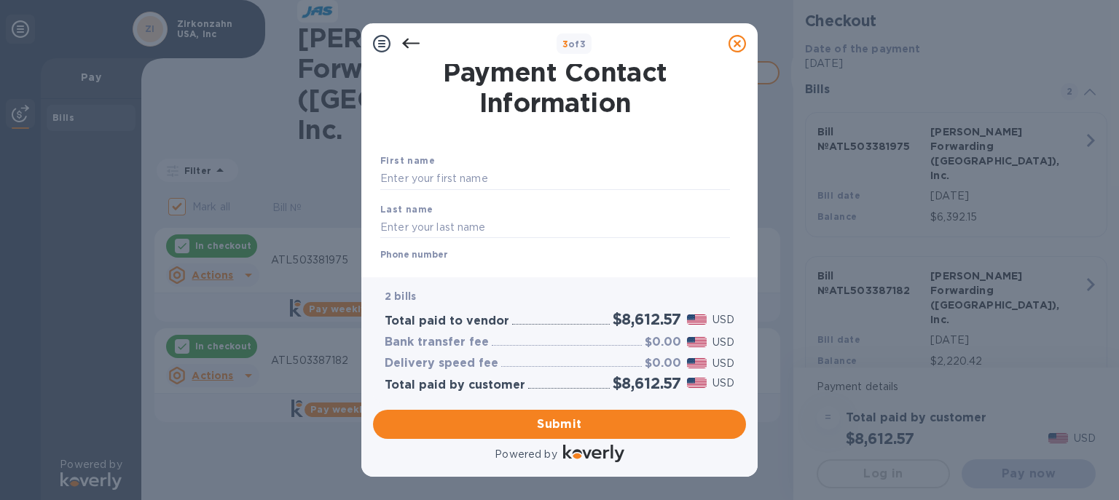
scroll to position [0, 0]
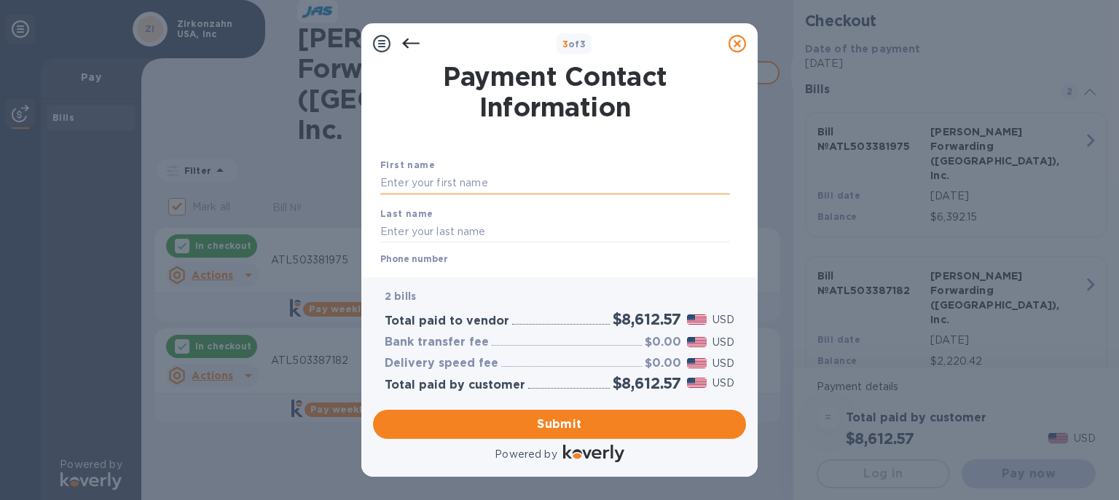
click at [424, 189] on input "text" at bounding box center [555, 184] width 350 height 22
click at [427, 181] on input "text" at bounding box center [555, 184] width 350 height 22
click at [399, 188] on input "text" at bounding box center [555, 184] width 350 height 22
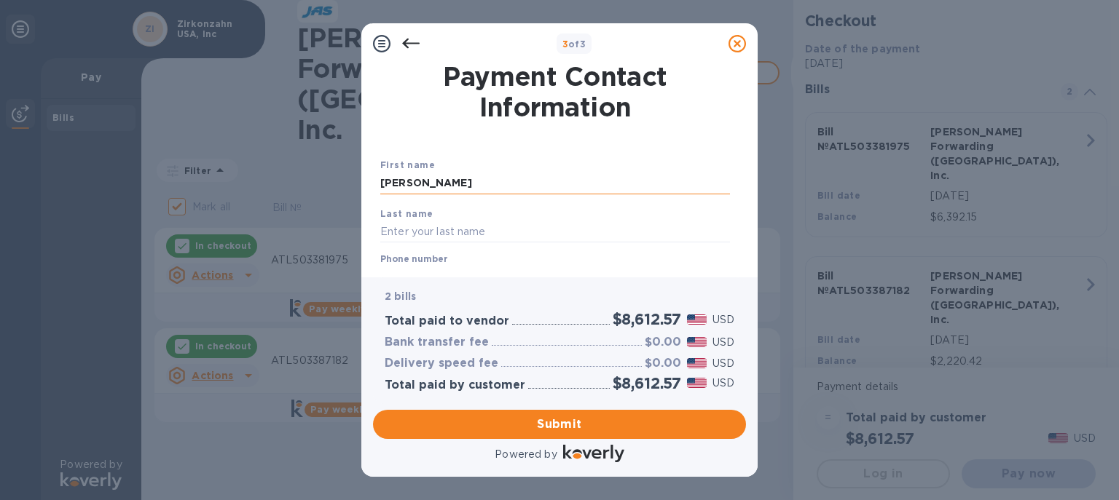
type input "[PERSON_NAME]"
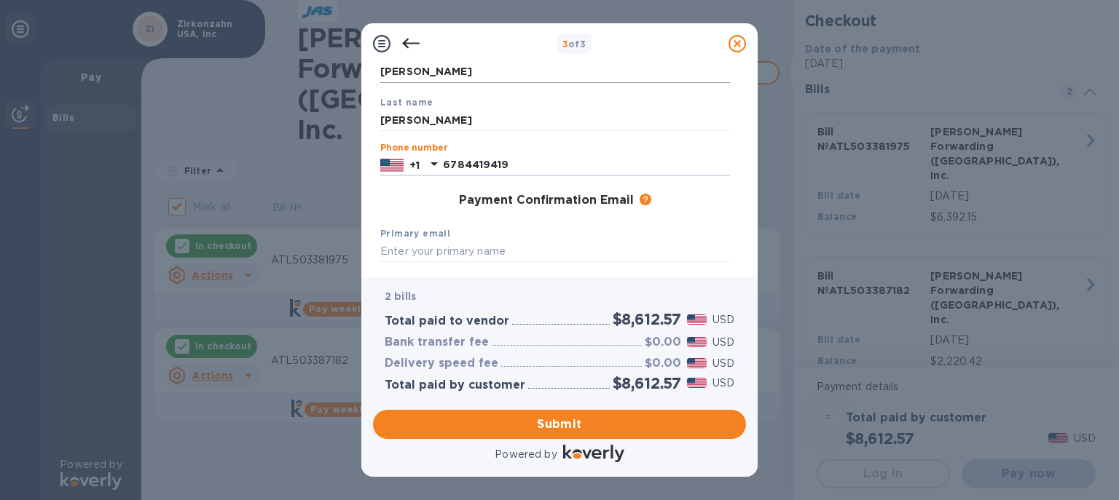
type input "6784419419"
click at [415, 258] on input "text" at bounding box center [555, 252] width 350 height 22
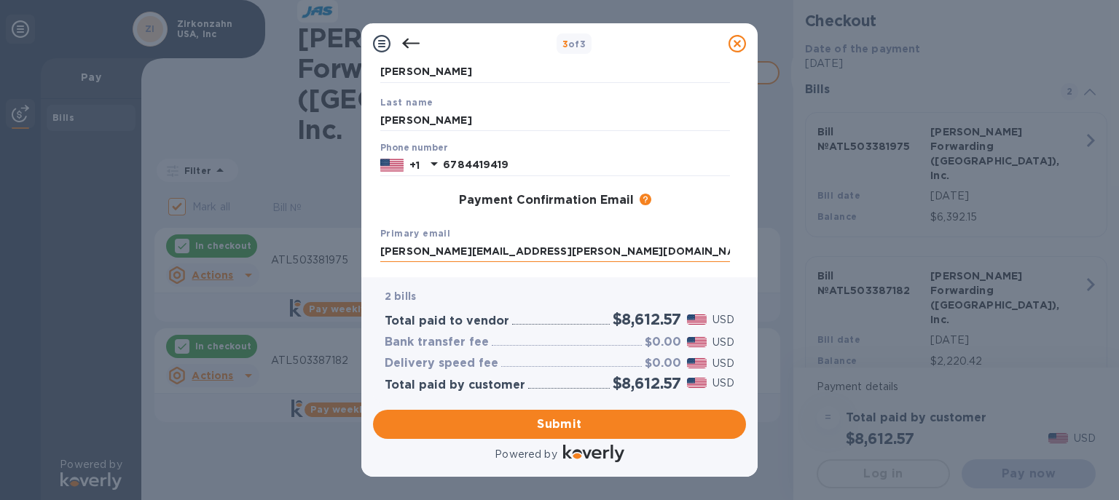
type input "[PERSON_NAME][EMAIL_ADDRESS][PERSON_NAME][DOMAIN_NAME]"
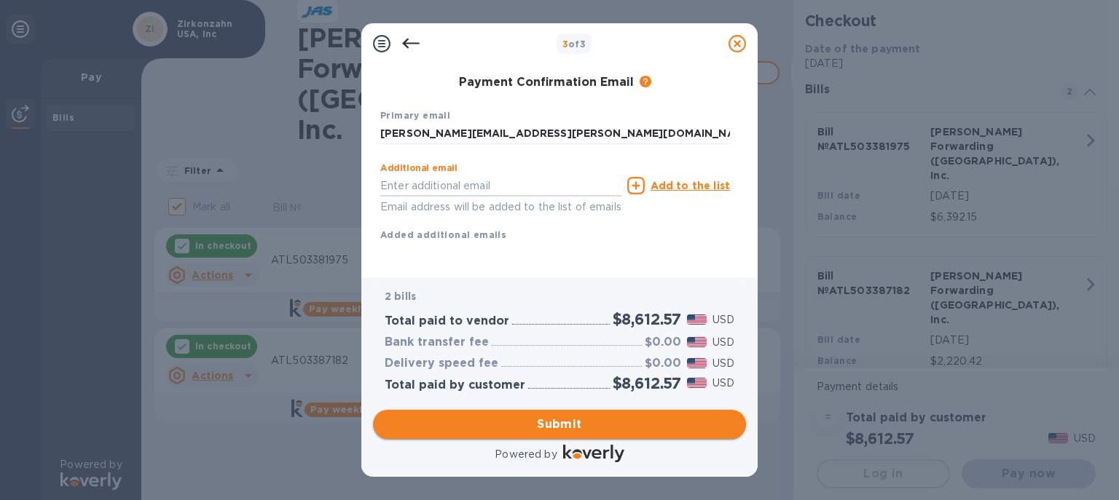
click at [558, 420] on span "Submit" at bounding box center [560, 424] width 350 height 17
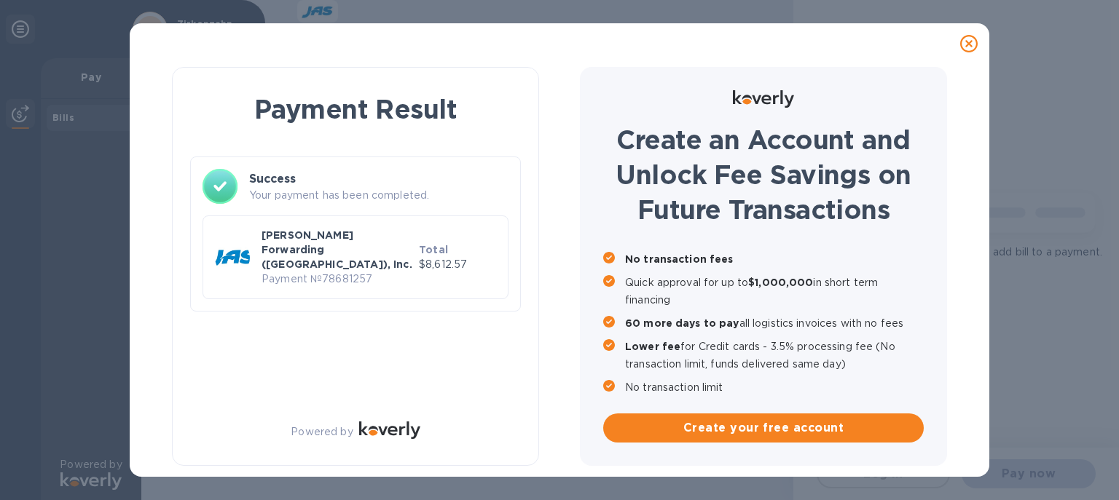
checkbox input "false"
